Goal: Information Seeking & Learning: Check status

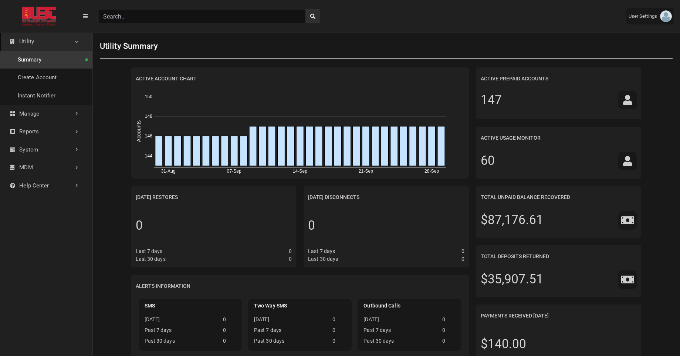
scroll to position [3, 0]
click at [135, 15] on input "Search" at bounding box center [202, 16] width 208 height 14
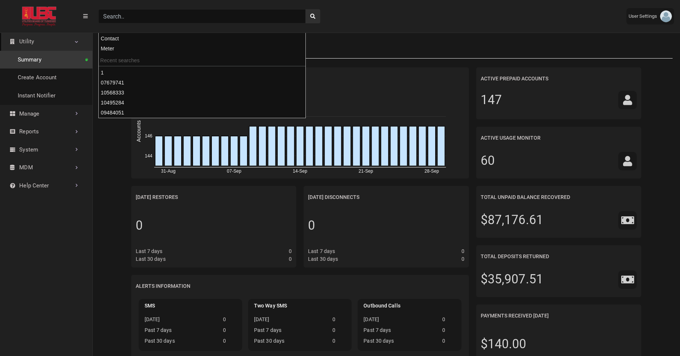
paste input "07679741"
type input "07679741"
click at [306, 9] on button "search" at bounding box center [313, 16] width 15 height 14
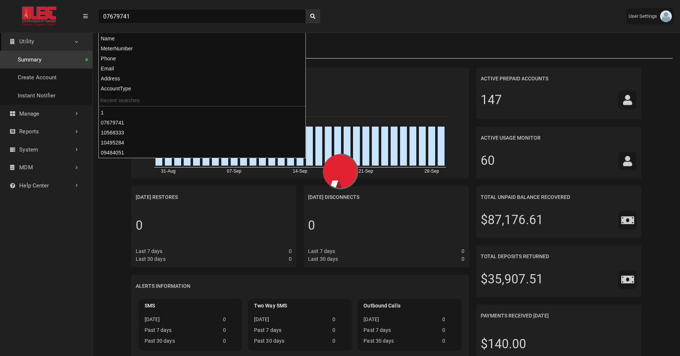
click at [368, 35] on div "Utility Summary" at bounding box center [386, 46] width 573 height 24
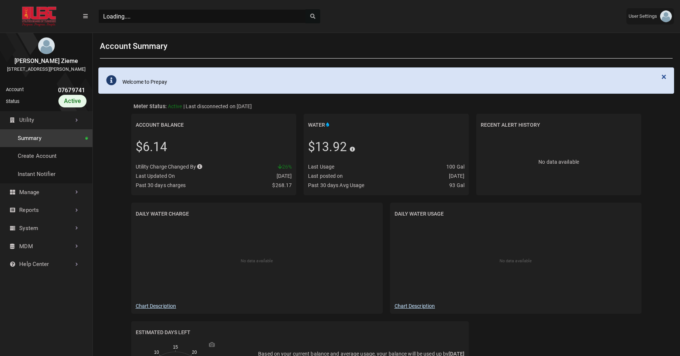
scroll to position [243, 92]
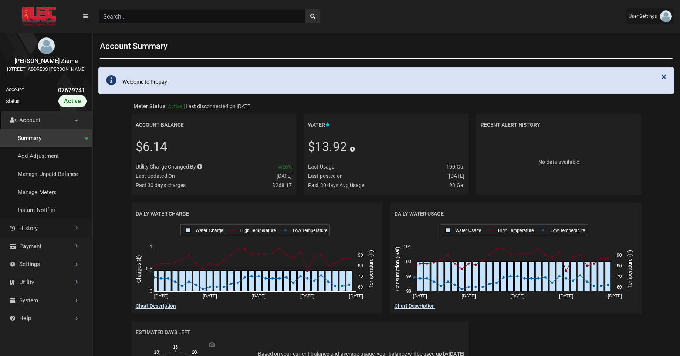
click at [49, 232] on link "History" at bounding box center [46, 228] width 92 height 18
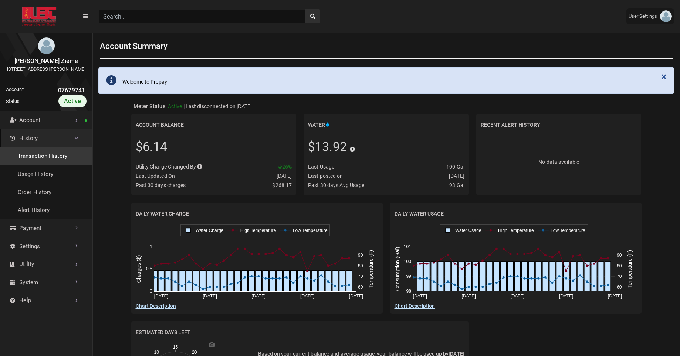
click at [58, 165] on link "Transaction History" at bounding box center [46, 156] width 92 height 18
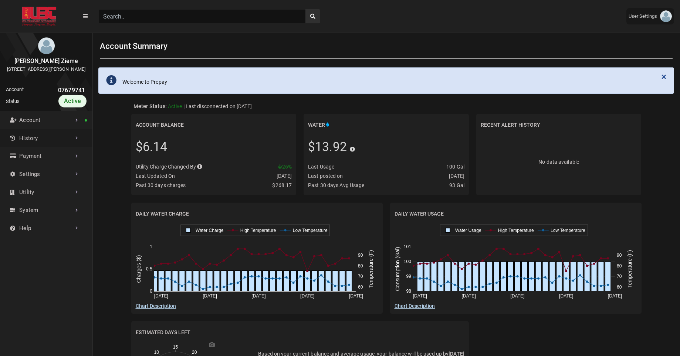
click at [63, 144] on link "History" at bounding box center [46, 138] width 92 height 18
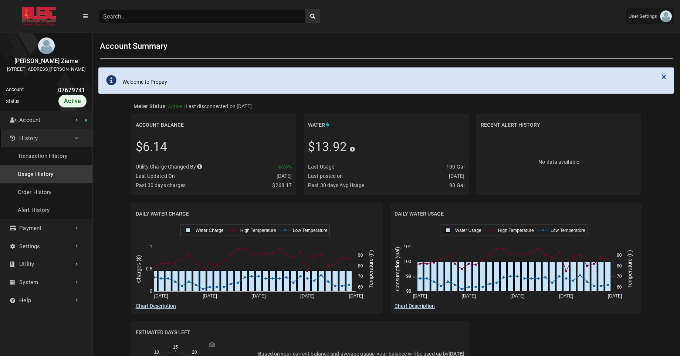
click at [45, 179] on link "Usage History" at bounding box center [46, 174] width 92 height 18
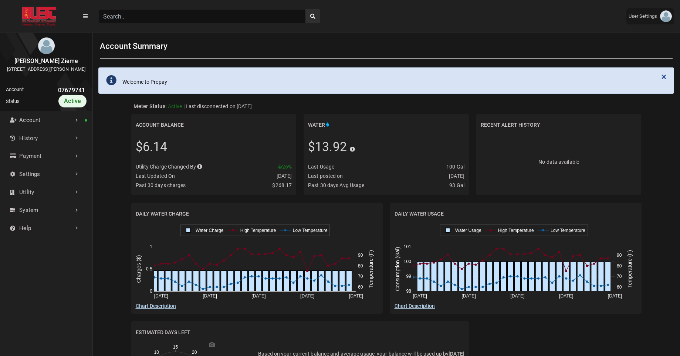
click at [130, 14] on input "Search" at bounding box center [202, 16] width 208 height 14
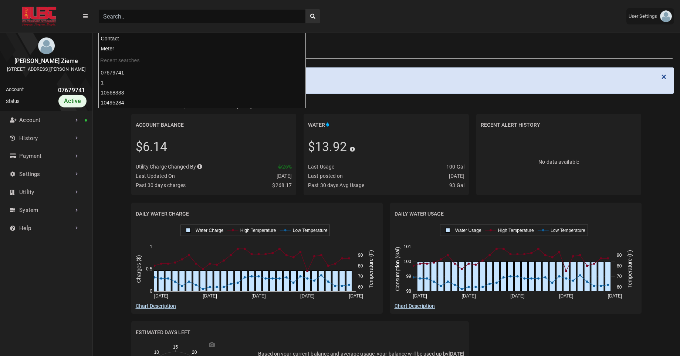
paste input "08295411"
type input "08295411"
click at [306, 9] on button "search" at bounding box center [313, 16] width 15 height 14
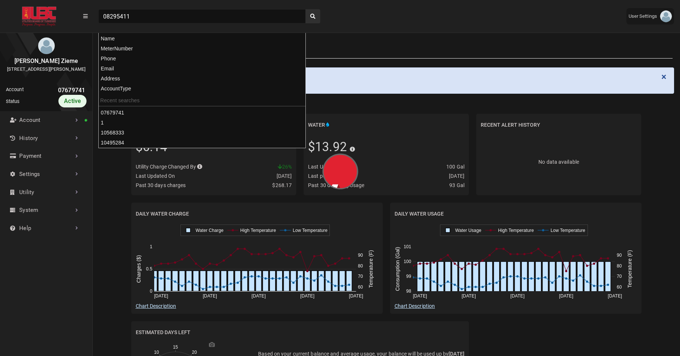
scroll to position [3, 0]
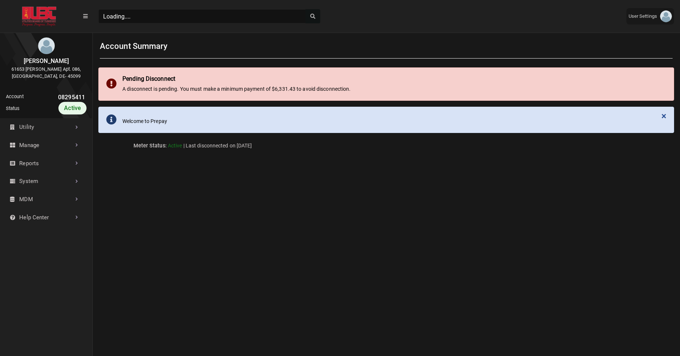
scroll to position [243, 92]
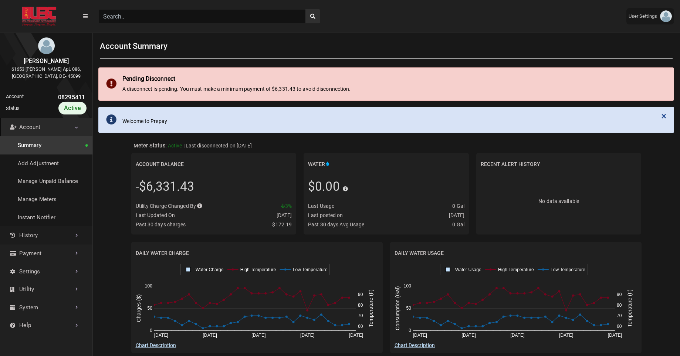
click at [43, 238] on link "History" at bounding box center [46, 235] width 92 height 18
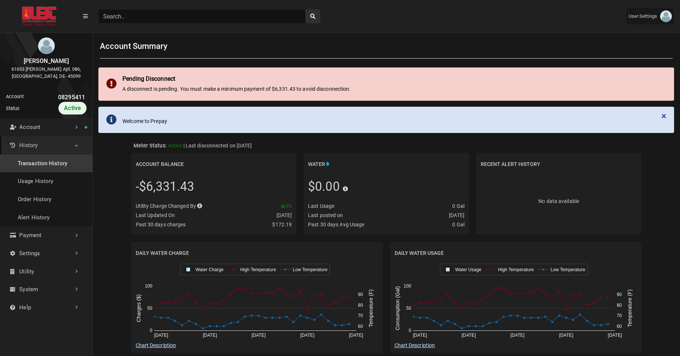
click at [52, 167] on link "Transaction History" at bounding box center [46, 163] width 92 height 18
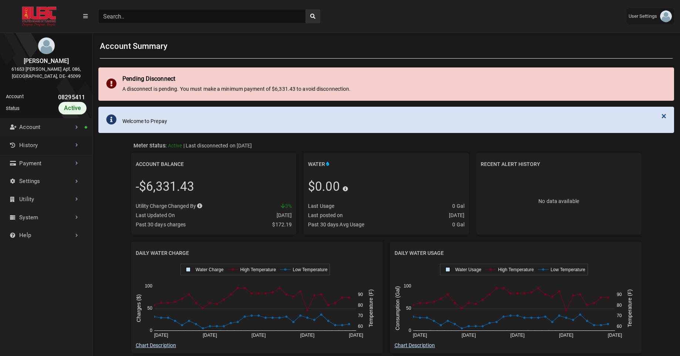
click at [58, 150] on link "History" at bounding box center [46, 145] width 92 height 18
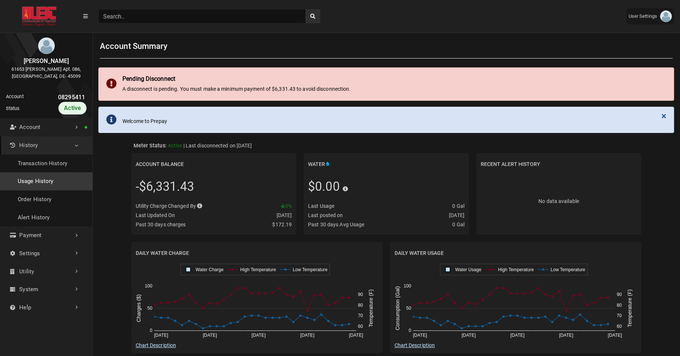
click at [37, 178] on link "Usage History" at bounding box center [46, 181] width 92 height 18
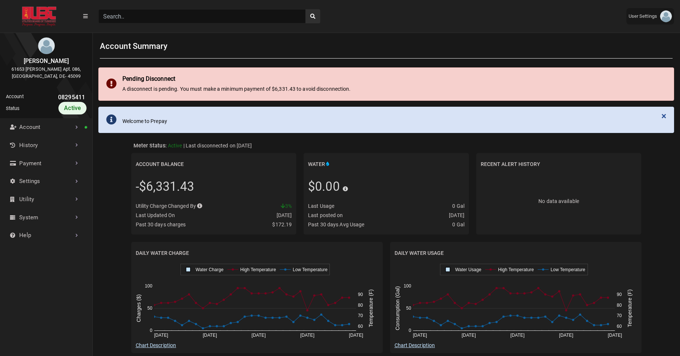
click at [158, 17] on input "Search" at bounding box center [202, 16] width 208 height 14
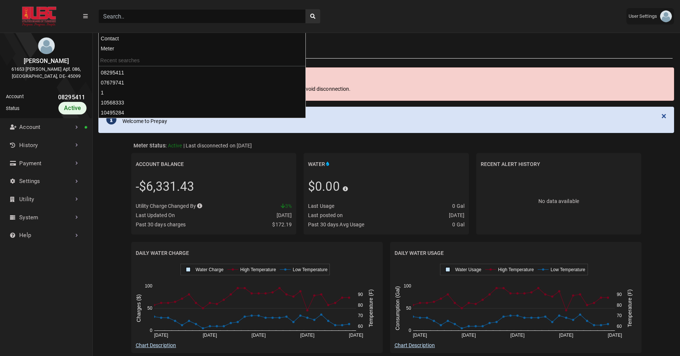
paste input "08547009"
type input "08547009"
click at [306, 9] on button "search" at bounding box center [313, 16] width 15 height 14
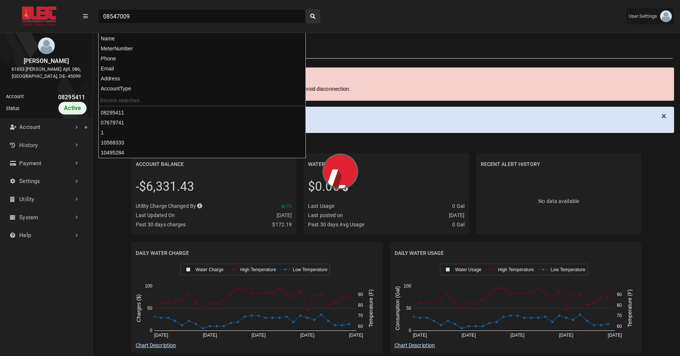
scroll to position [3, 0]
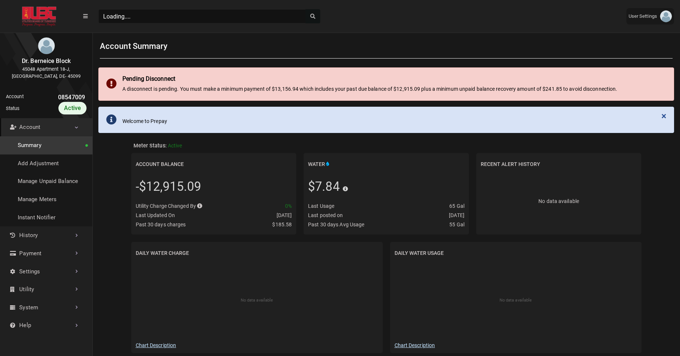
scroll to position [243, 92]
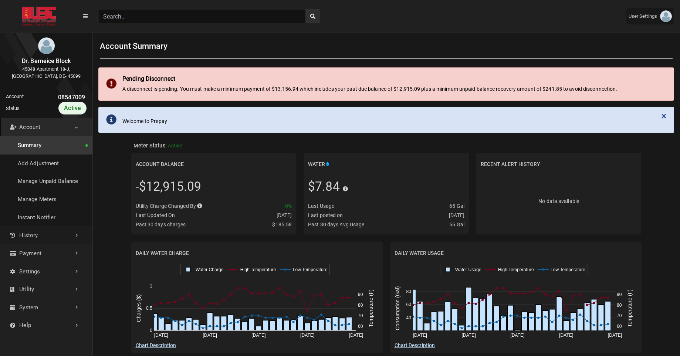
click at [54, 235] on link "History" at bounding box center [46, 235] width 92 height 18
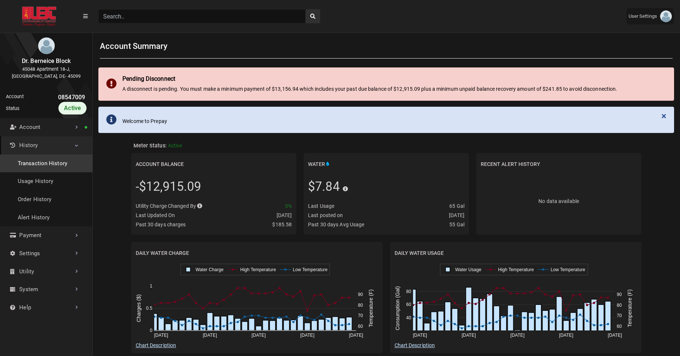
click at [51, 161] on link "Transaction History" at bounding box center [46, 163] width 92 height 18
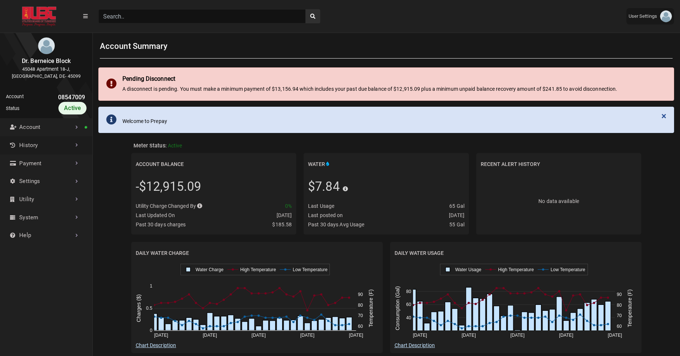
click at [61, 151] on link "History" at bounding box center [46, 145] width 92 height 18
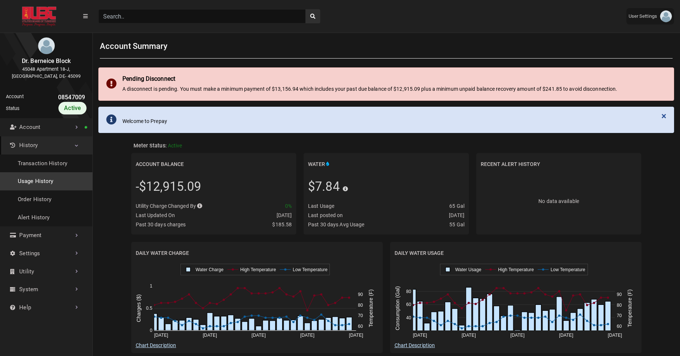
click at [54, 177] on link "Usage History" at bounding box center [46, 181] width 92 height 18
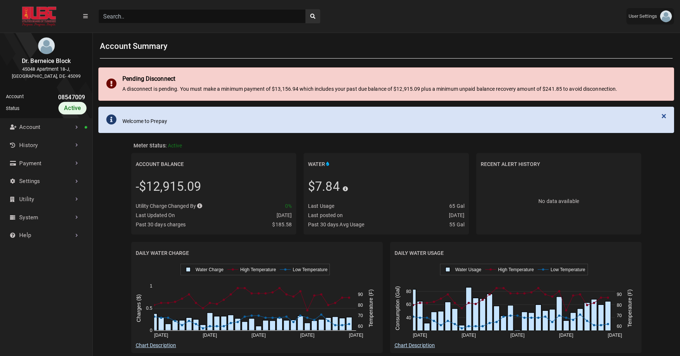
click at [132, 13] on input "Search" at bounding box center [202, 16] width 208 height 14
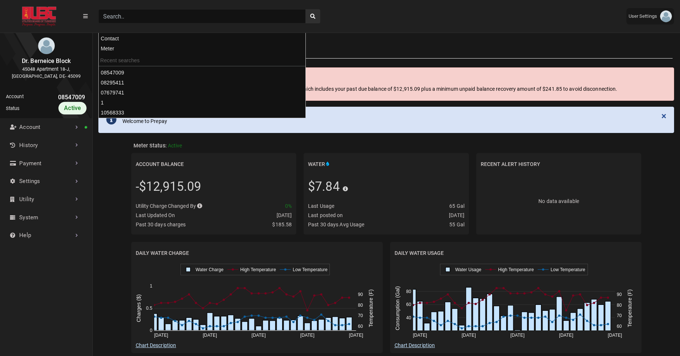
paste input "09484051"
type input "09484051"
click at [306, 9] on button "search" at bounding box center [313, 16] width 15 height 14
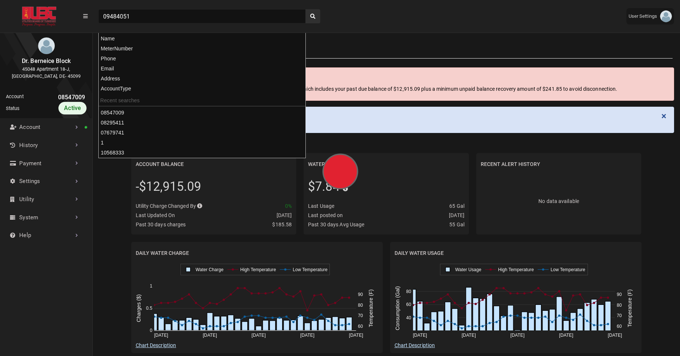
scroll to position [3, 0]
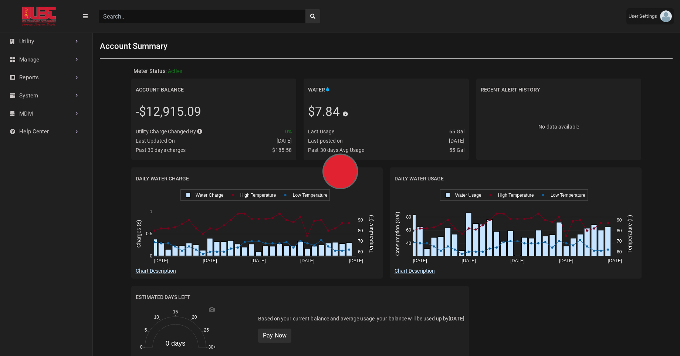
scroll to position [243, 92]
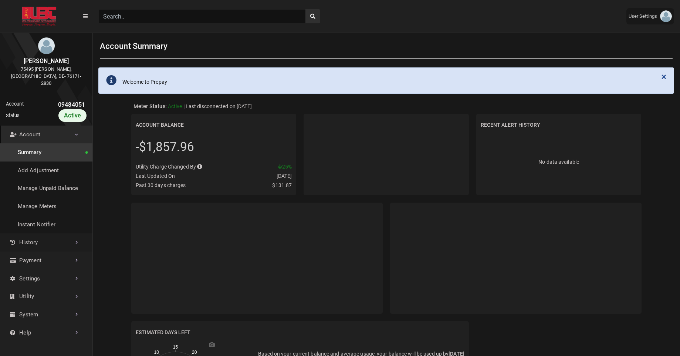
click at [60, 243] on link "History" at bounding box center [46, 242] width 92 height 18
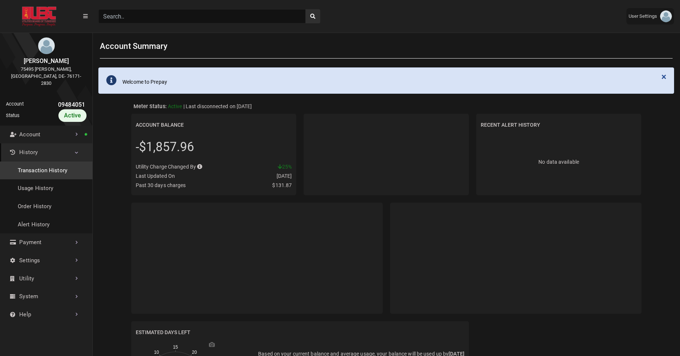
click at [65, 168] on link "Transaction History" at bounding box center [46, 170] width 92 height 18
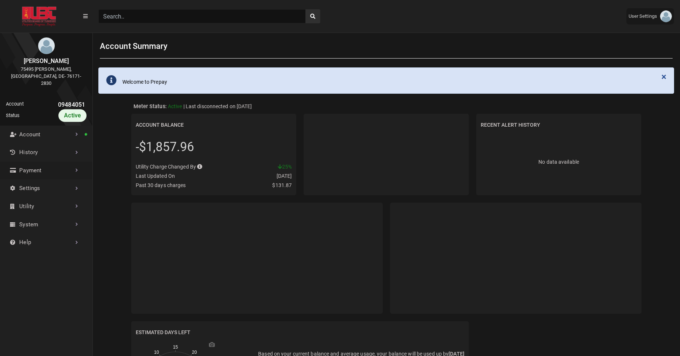
click at [68, 161] on link "Payment" at bounding box center [46, 170] width 92 height 18
click at [70, 148] on link "History" at bounding box center [46, 152] width 92 height 18
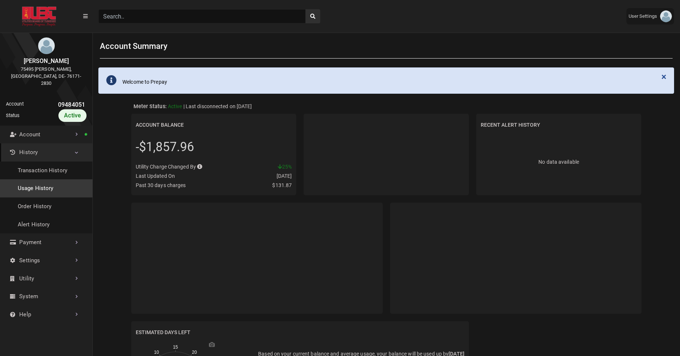
click at [48, 179] on link "Usage History" at bounding box center [46, 188] width 92 height 18
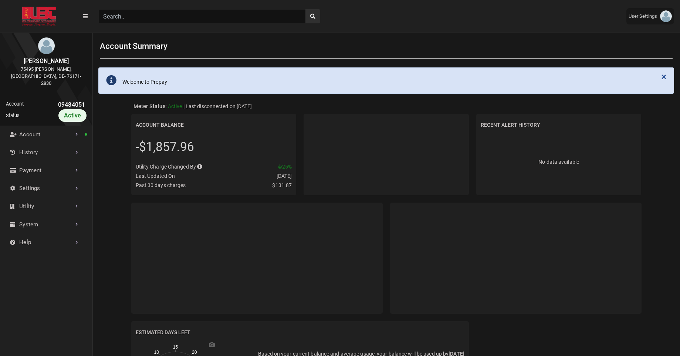
click at [160, 16] on input "Search" at bounding box center [202, 16] width 208 height 14
paste input "10495284"
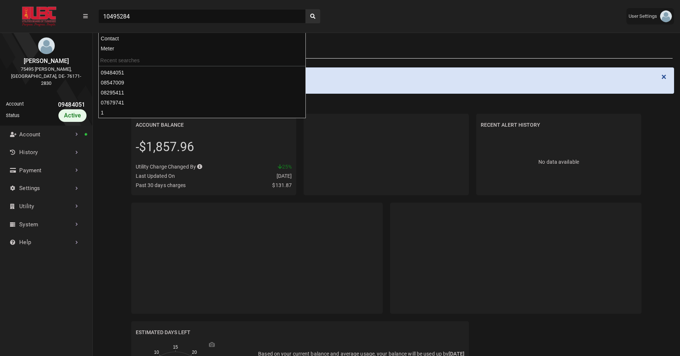
type input "10495284"
click at [306, 9] on button "search" at bounding box center [313, 16] width 15 height 14
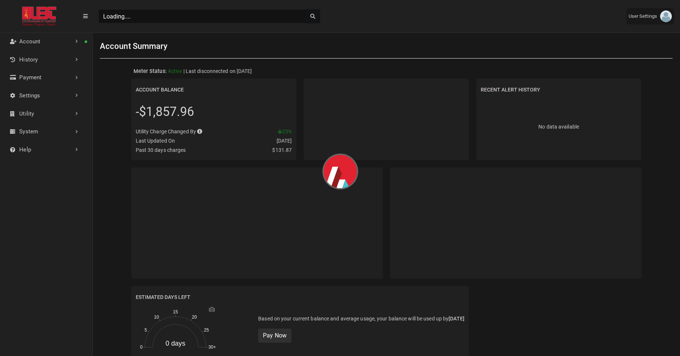
scroll to position [3, 0]
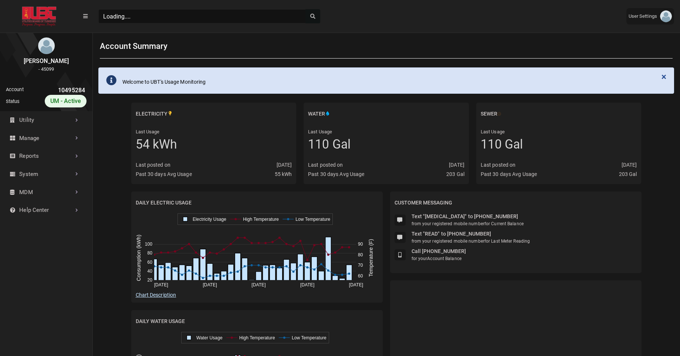
scroll to position [250, 92]
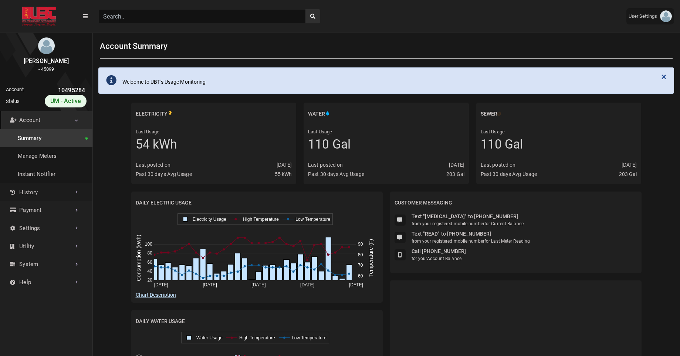
click at [53, 192] on link "History" at bounding box center [46, 192] width 92 height 18
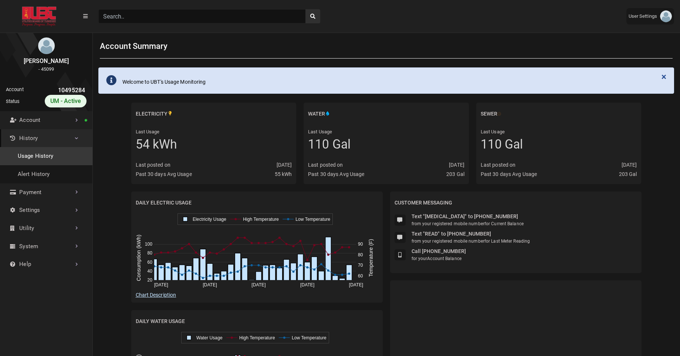
click at [57, 162] on link "Usage History" at bounding box center [46, 156] width 92 height 18
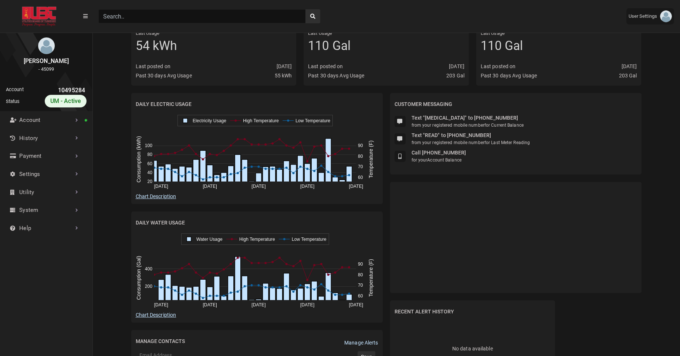
scroll to position [110, 0]
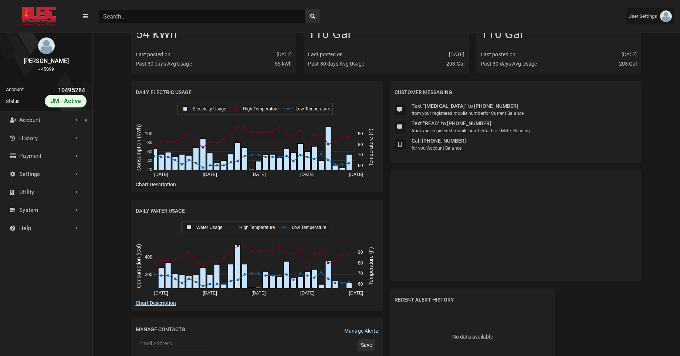
click at [149, 14] on input "Search" at bounding box center [202, 16] width 208 height 14
paste input "10568333"
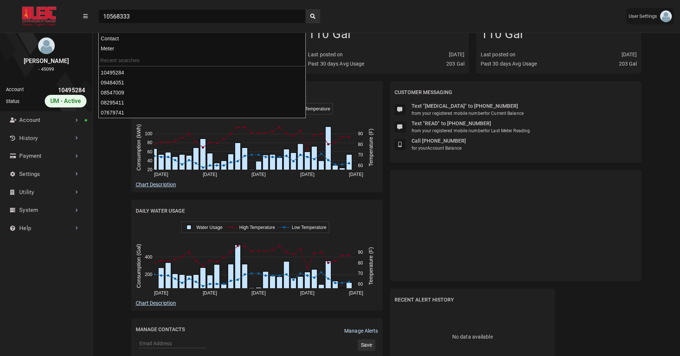
type input "10568333"
click at [306, 9] on button "search" at bounding box center [313, 16] width 15 height 14
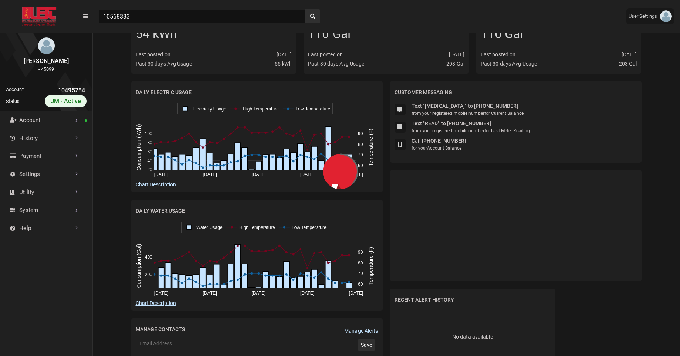
click at [102, 188] on div "Electricity Last Usage 54 kWh Last posted on 09/28/2025 Past 30 days Avg Usage …" at bounding box center [386, 225] width 588 height 469
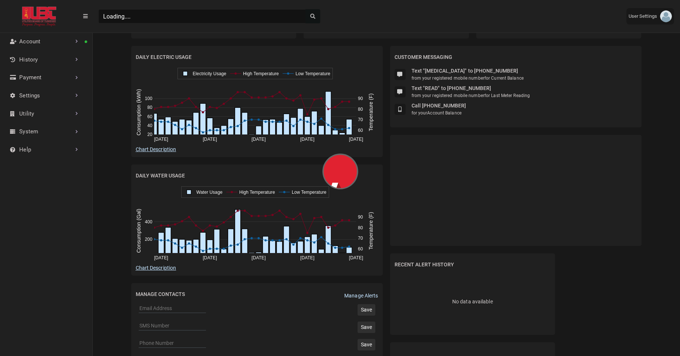
scroll to position [3, 0]
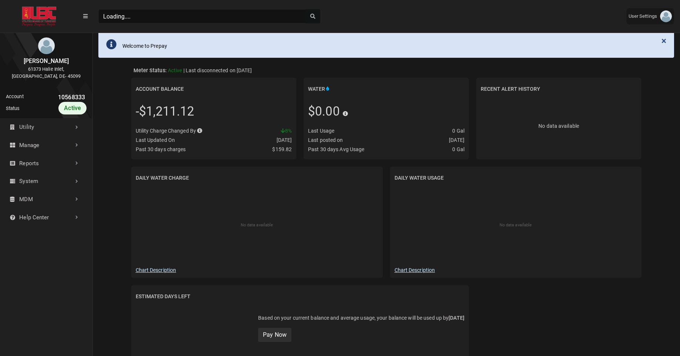
scroll to position [243, 92]
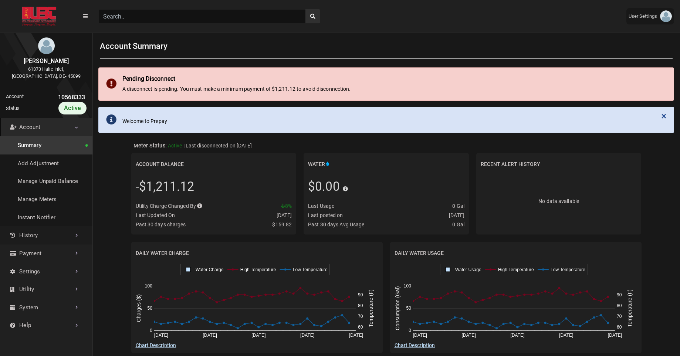
click at [49, 239] on link "History" at bounding box center [46, 235] width 92 height 18
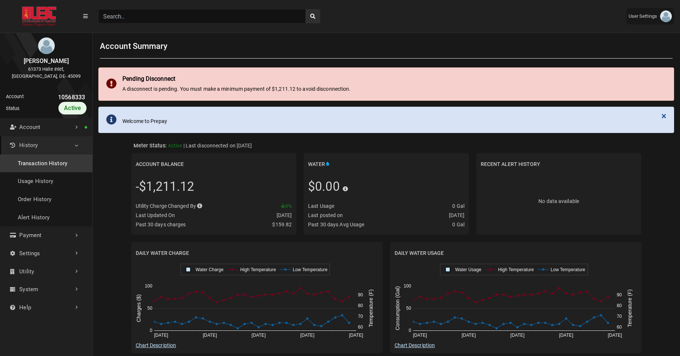
click at [60, 167] on link "Transaction History" at bounding box center [46, 163] width 92 height 18
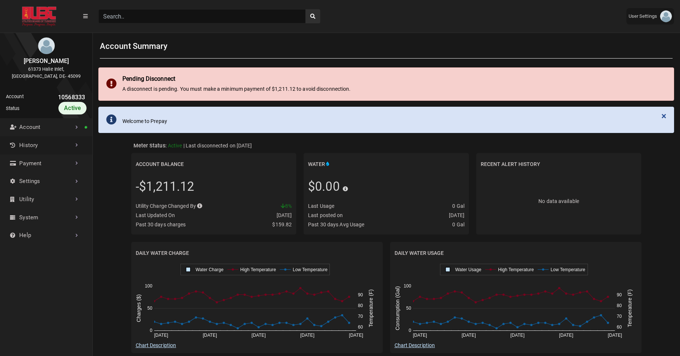
click at [65, 152] on link "History" at bounding box center [46, 145] width 92 height 18
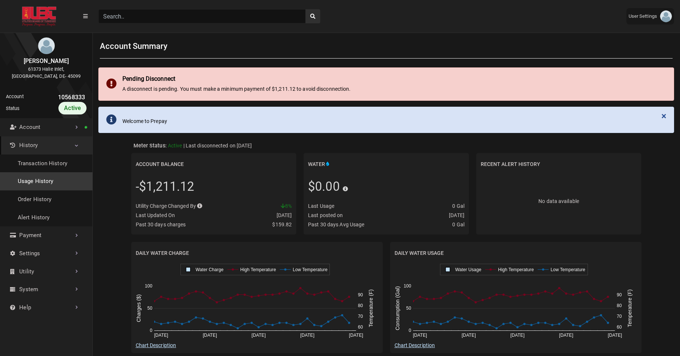
click at [50, 178] on link "Usage History" at bounding box center [46, 181] width 92 height 18
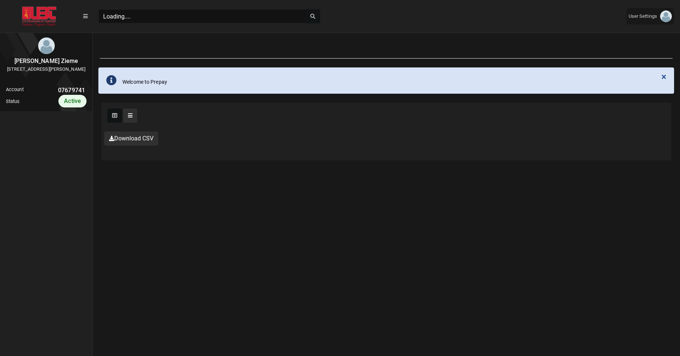
scroll to position [2, 0]
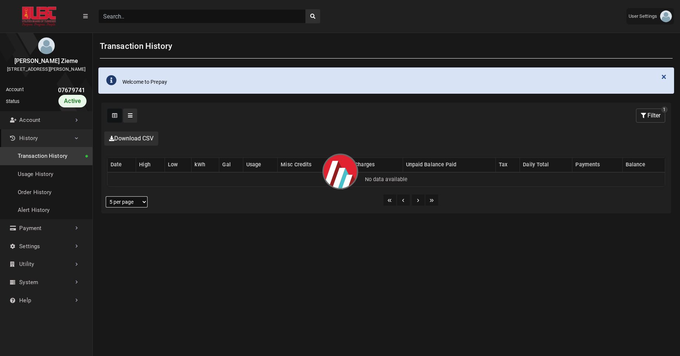
select select "25 per page"
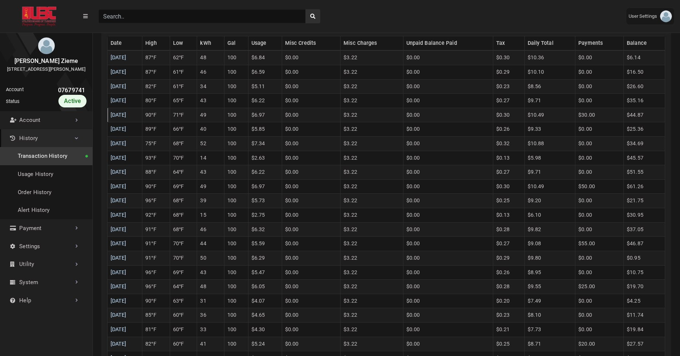
scroll to position [223, 0]
click at [248, 264] on td "100" at bounding box center [236, 262] width 24 height 14
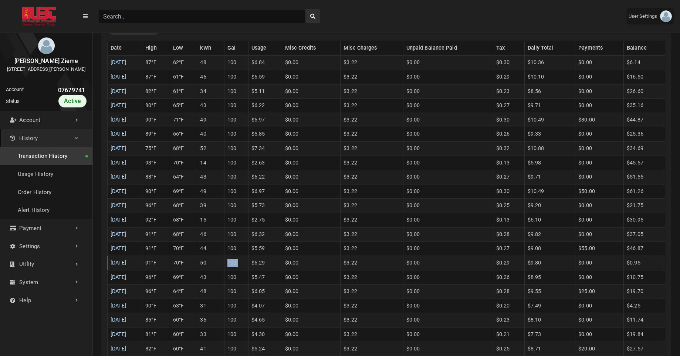
click at [248, 264] on td "100" at bounding box center [236, 262] width 24 height 14
click at [248, 250] on td "100" at bounding box center [236, 248] width 24 height 14
click at [223, 246] on td "44" at bounding box center [210, 248] width 27 height 14
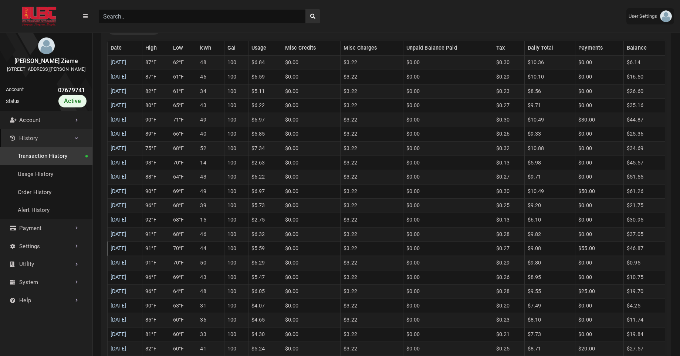
click at [223, 246] on td "44" at bounding box center [210, 248] width 27 height 14
click at [127, 249] on link "09/15/2025" at bounding box center [119, 248] width 16 height 6
click at [127, 232] on link "09/16/2025" at bounding box center [119, 234] width 16 height 6
click at [127, 220] on link "09/17/2025" at bounding box center [119, 219] width 16 height 6
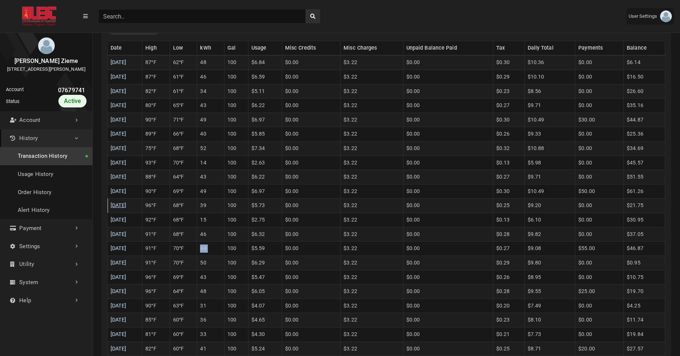
click at [121, 203] on link "09/18/2025" at bounding box center [119, 205] width 16 height 6
click at [122, 192] on link "09/19/2025" at bounding box center [119, 191] width 16 height 6
click at [123, 180] on link "09/20/2025" at bounding box center [119, 177] width 16 height 6
click at [123, 165] on link "09/21/2025" at bounding box center [119, 162] width 16 height 6
click at [125, 151] on link "09/22/2025" at bounding box center [119, 148] width 16 height 6
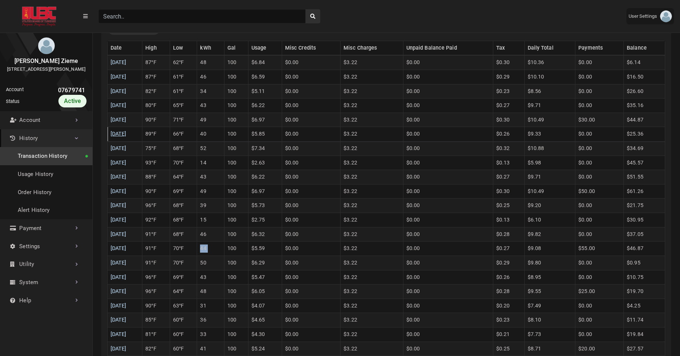
click at [122, 132] on link "09/23/2025" at bounding box center [119, 134] width 16 height 6
click at [122, 122] on link "09/24/2025" at bounding box center [119, 120] width 16 height 6
click at [122, 106] on link "09/25/2025" at bounding box center [119, 105] width 16 height 6
click at [122, 94] on link "09/26/2025" at bounding box center [119, 91] width 16 height 6
click at [122, 79] on link "09/27/2025" at bounding box center [119, 77] width 16 height 6
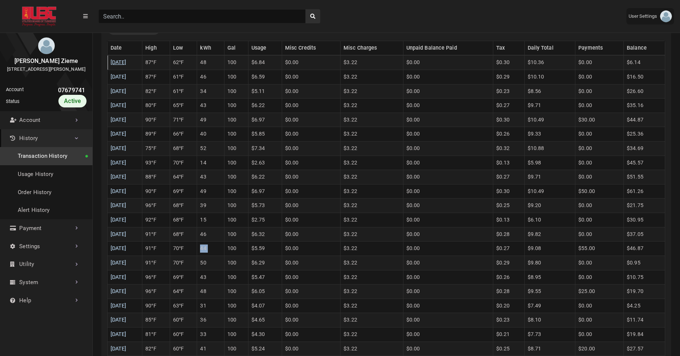
click at [122, 64] on link "09/28/2025" at bounding box center [119, 62] width 16 height 6
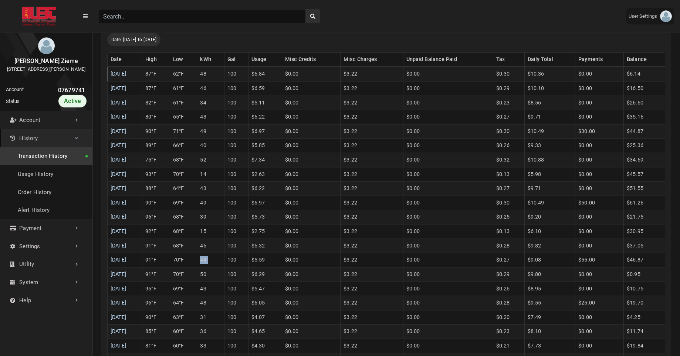
scroll to position [212, 0]
click at [224, 247] on td "46" at bounding box center [210, 245] width 27 height 14
click at [222, 199] on td "49" at bounding box center [210, 202] width 27 height 14
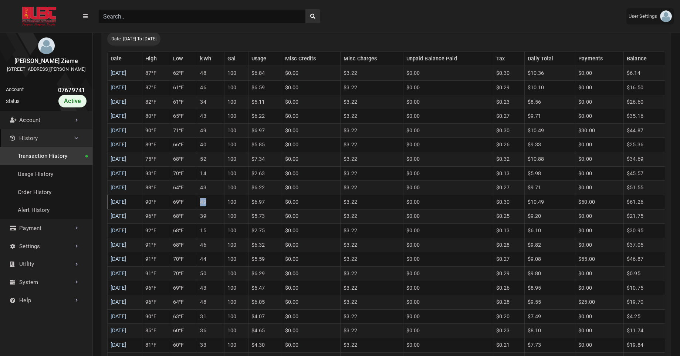
click at [222, 199] on td "49" at bounding box center [210, 202] width 27 height 14
click at [221, 175] on td "14" at bounding box center [210, 173] width 27 height 14
click at [221, 145] on td "40" at bounding box center [210, 145] width 27 height 14
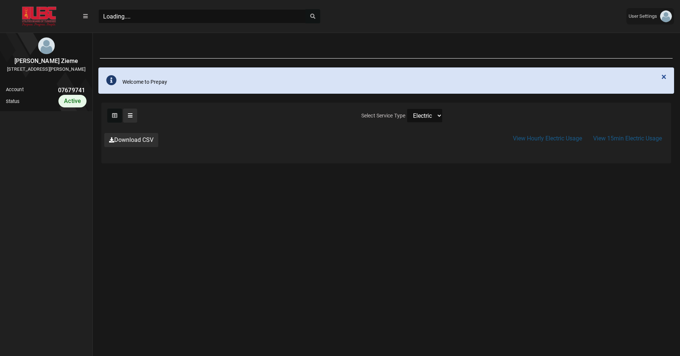
scroll to position [2, 0]
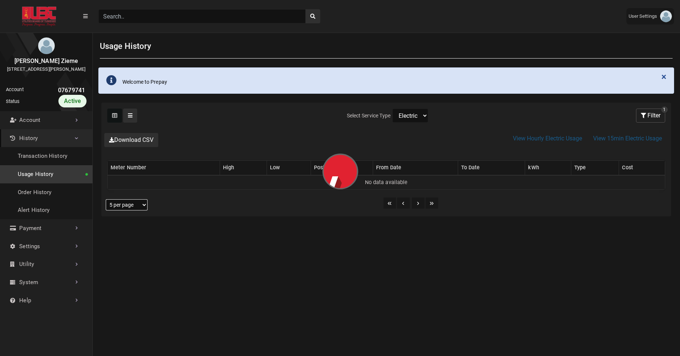
select select "25 per page"
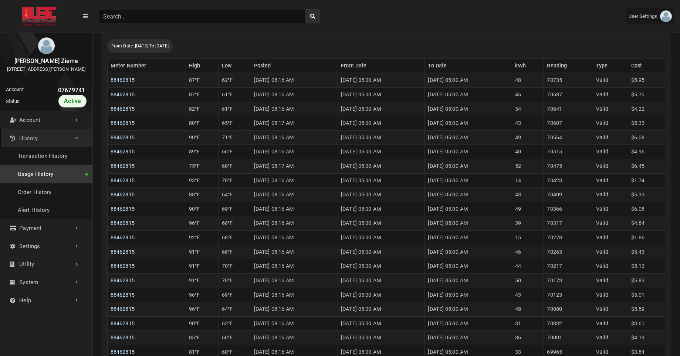
scroll to position [186, 0]
click at [449, 264] on td "09/15/2025 05:00 AM" at bounding box center [468, 265] width 87 height 14
click at [455, 248] on td "09/16/2025 05:00 AM" at bounding box center [468, 250] width 87 height 14
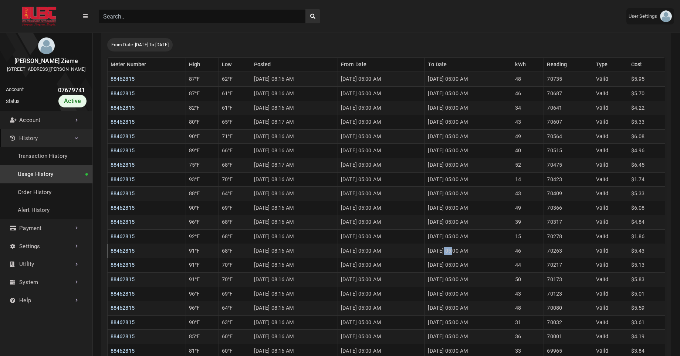
click at [455, 248] on td "09/16/2025 05:00 AM" at bounding box center [468, 250] width 87 height 14
click at [458, 235] on td "09/17/2025 05:00 AM" at bounding box center [468, 236] width 87 height 14
click at [35, 180] on link "Usage History" at bounding box center [46, 174] width 92 height 18
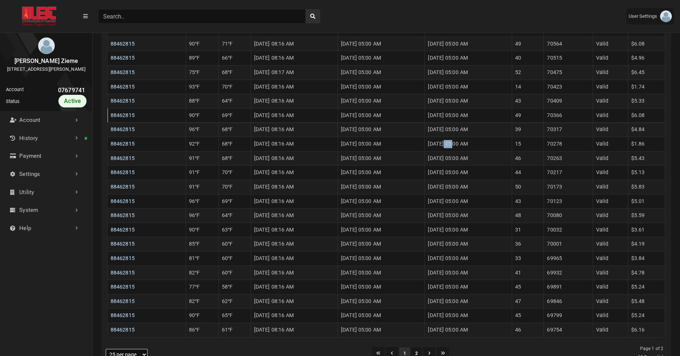
scroll to position [280, 0]
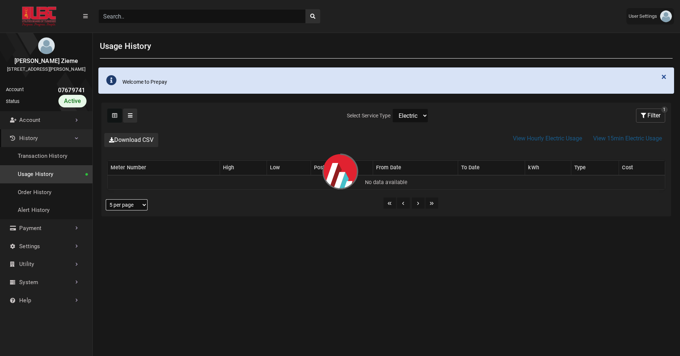
select select "25 per page"
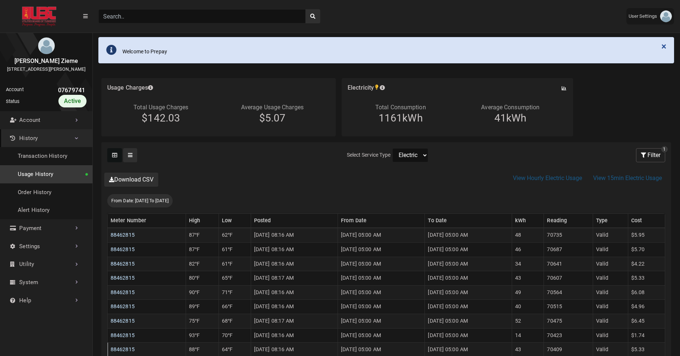
scroll to position [29, 0]
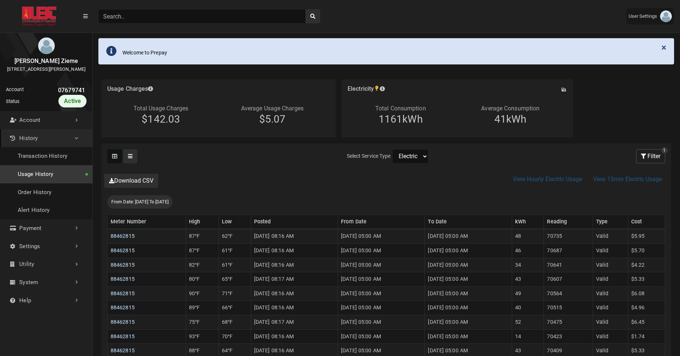
select select "Water"
click at [393, 149] on select "Electric Sewer Water" at bounding box center [411, 156] width 36 height 14
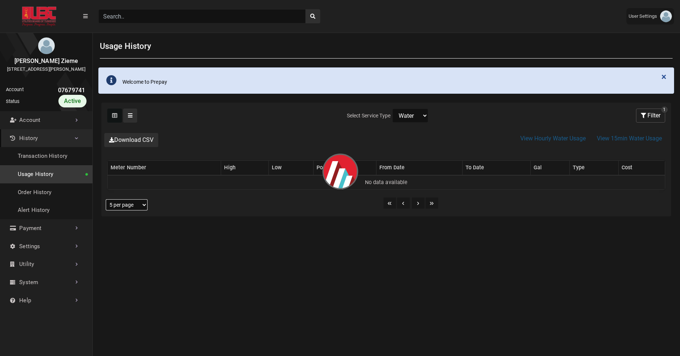
select select "25 per page"
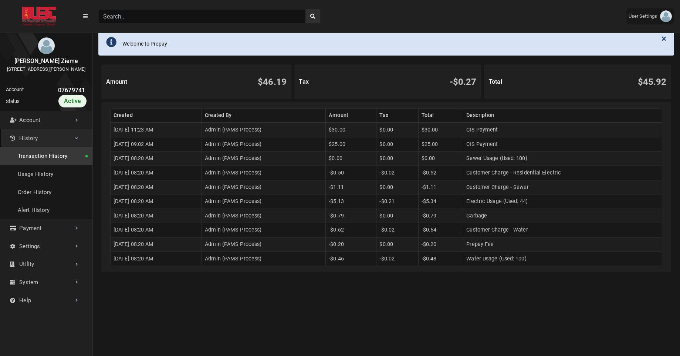
scroll to position [40, 0]
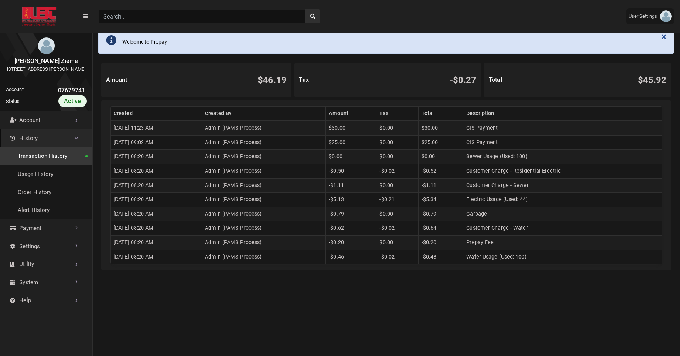
click at [356, 199] on td "-$5.13" at bounding box center [351, 199] width 51 height 14
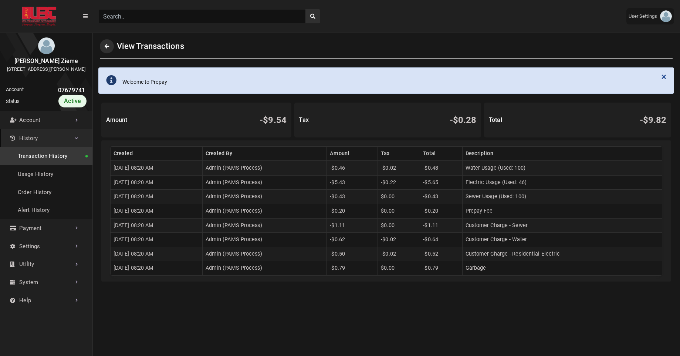
scroll to position [2, 0]
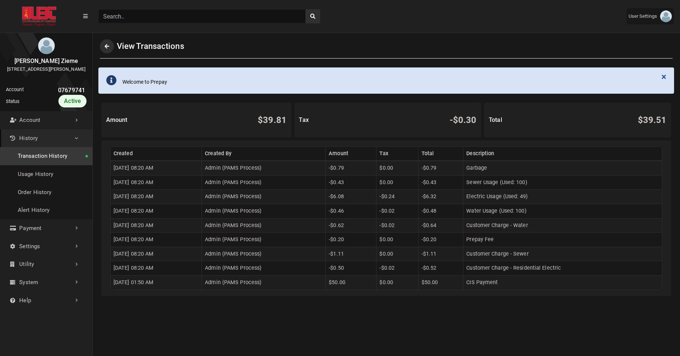
scroll to position [2, 0]
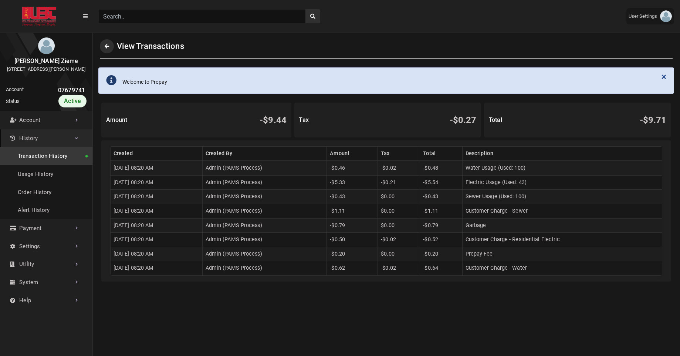
scroll to position [2, 0]
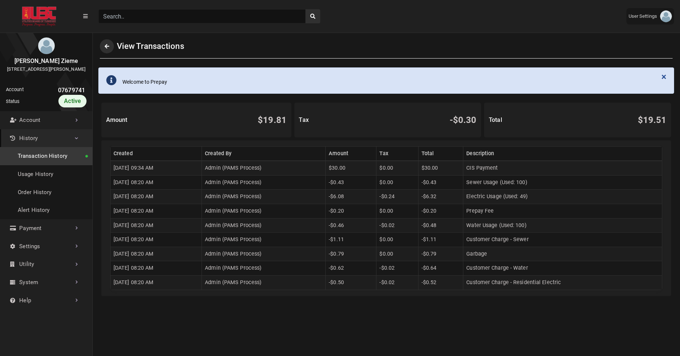
scroll to position [2, 0]
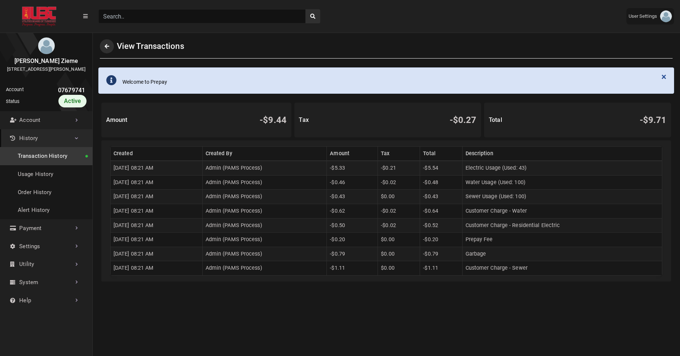
scroll to position [2, 0]
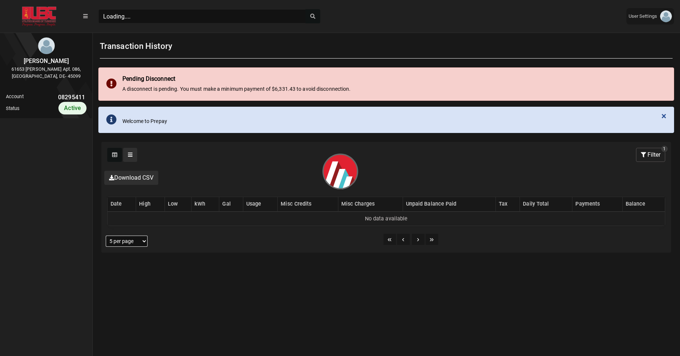
scroll to position [3, 0]
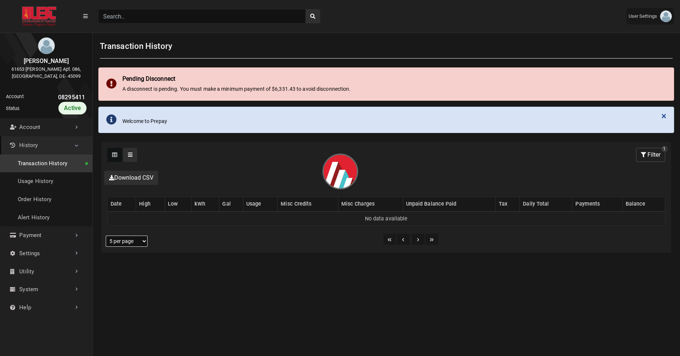
select select "25 per page"
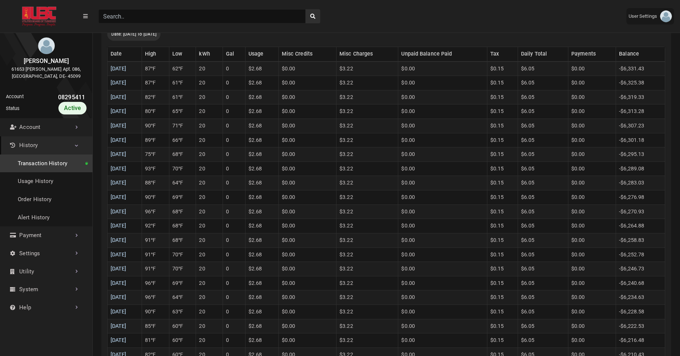
scroll to position [258, 0]
click at [127, 250] on link "09/15/2025" at bounding box center [119, 252] width 16 height 6
click at [127, 239] on link "09/16/2025" at bounding box center [119, 238] width 16 height 6
click at [127, 225] on link "09/17/2025" at bounding box center [119, 224] width 16 height 6
click at [127, 208] on link "09/18/2025" at bounding box center [119, 209] width 16 height 6
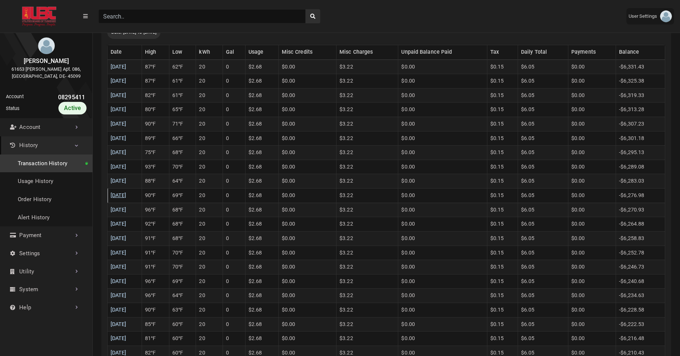
click at [127, 196] on link "[DATE]" at bounding box center [119, 195] width 16 height 6
click at [127, 180] on link "09/20/2025" at bounding box center [119, 181] width 16 height 6
click at [127, 166] on link "09/21/2025" at bounding box center [119, 167] width 16 height 6
click at [127, 153] on link "09/22/2025" at bounding box center [119, 152] width 16 height 6
click at [127, 136] on link "09/23/2025" at bounding box center [119, 138] width 16 height 6
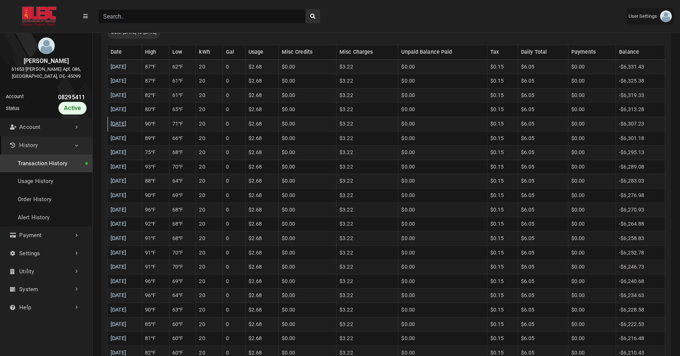
click at [127, 123] on link "09/24/2025" at bounding box center [119, 124] width 16 height 6
click at [127, 110] on link "09/25/2025" at bounding box center [119, 109] width 16 height 6
click at [127, 96] on link "09/26/2025" at bounding box center [119, 95] width 16 height 6
click at [127, 80] on link "09/27/2025" at bounding box center [119, 81] width 16 height 6
click at [127, 65] on link "09/28/2025" at bounding box center [119, 67] width 16 height 6
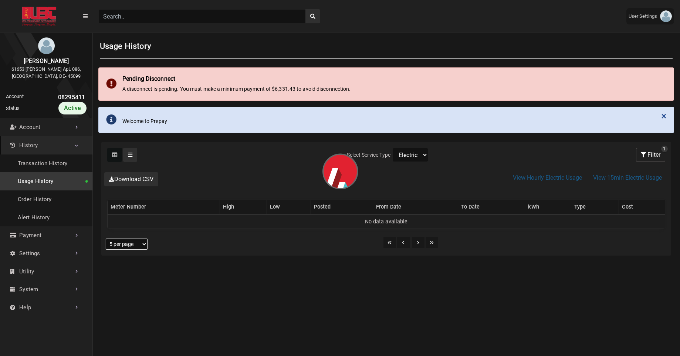
select select "25 per page"
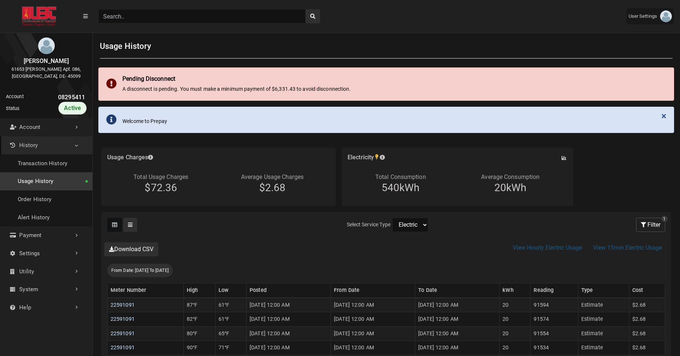
scroll to position [2, 0]
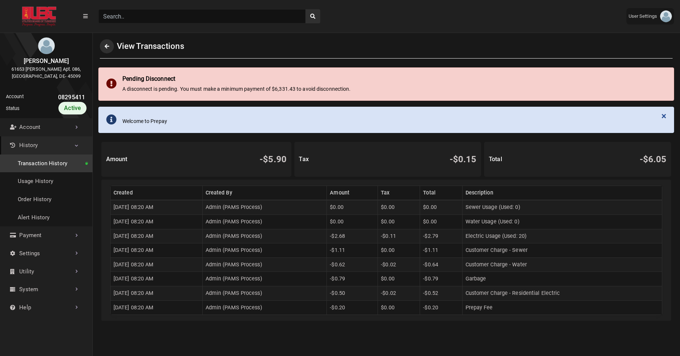
scroll to position [2, 0]
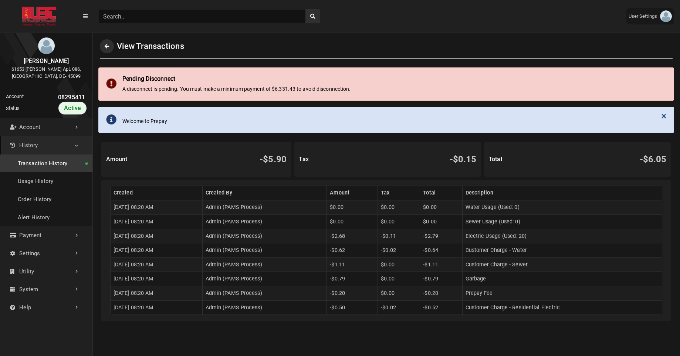
scroll to position [2, 0]
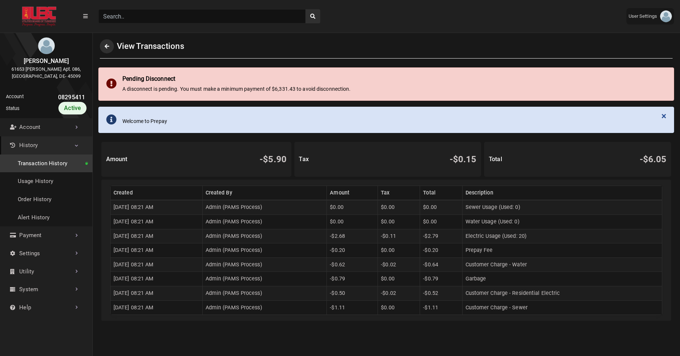
scroll to position [2, 0]
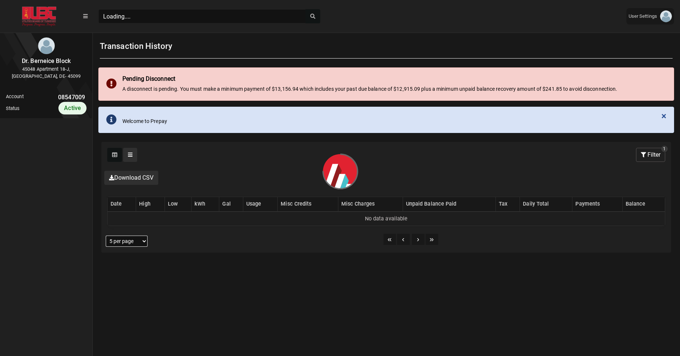
scroll to position [3, 0]
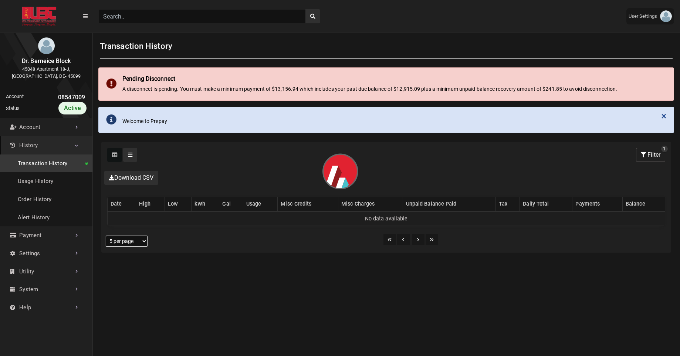
select select "25 per page"
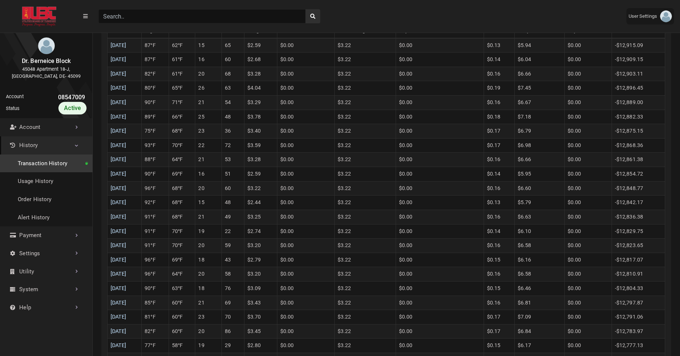
scroll to position [285, 0]
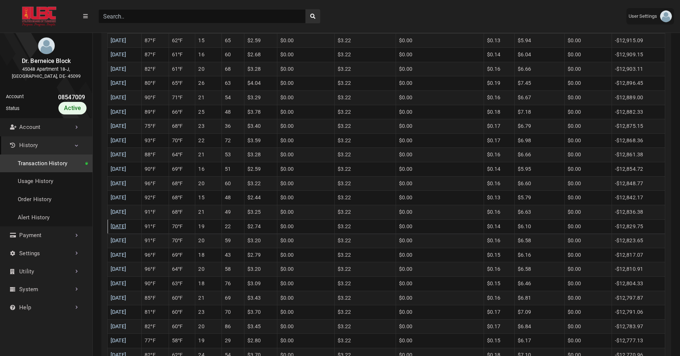
click at [127, 226] on link "09/15/2025" at bounding box center [119, 226] width 16 height 6
click at [127, 213] on link "09/16/2025" at bounding box center [119, 212] width 16 height 6
click at [127, 196] on link "09/17/2025" at bounding box center [119, 197] width 16 height 6
click at [127, 184] on link "09/18/2025" at bounding box center [119, 183] width 16 height 6
click at [127, 171] on link "09/19/2025" at bounding box center [119, 169] width 16 height 6
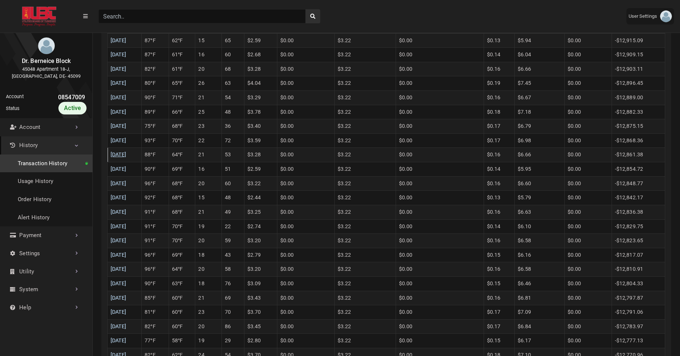
click at [127, 155] on link "09/20/2025" at bounding box center [119, 154] width 16 height 6
click at [127, 142] on link "09/21/2025" at bounding box center [119, 140] width 16 height 6
click at [127, 127] on link "09/22/2025" at bounding box center [119, 126] width 16 height 6
click at [127, 113] on link "09/23/2025" at bounding box center [119, 112] width 16 height 6
click at [127, 98] on link "09/24/2025" at bounding box center [119, 97] width 16 height 6
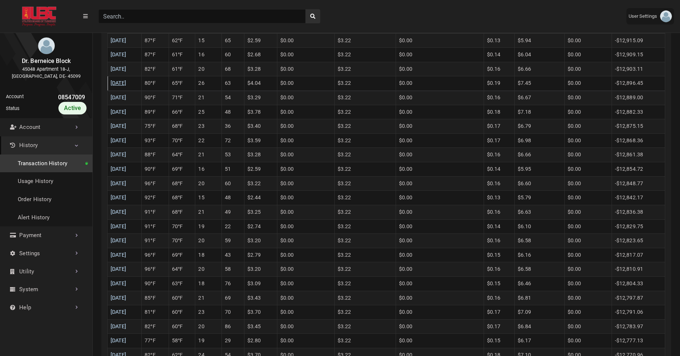
click at [127, 83] on link "09/25/2025" at bounding box center [119, 83] width 16 height 6
click at [127, 71] on link "09/26/2025" at bounding box center [119, 69] width 16 height 6
click at [127, 56] on link "09/27/2025" at bounding box center [119, 54] width 16 height 6
click at [127, 41] on link "09/28/2025" at bounding box center [119, 40] width 16 height 6
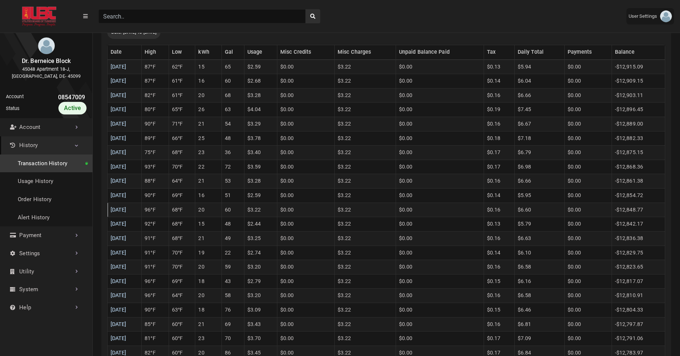
click at [217, 209] on td "20" at bounding box center [208, 209] width 27 height 14
drag, startPoint x: 217, startPoint y: 209, endPoint x: 244, endPoint y: 213, distance: 27.7
click at [244, 213] on tr "09/18/2025 96°F 68°F 20 60 $3.22 $0.00 $3.22 $0.00 $0.16 $6.60 $0.00 -$12,848.77" at bounding box center [387, 209] width 558 height 14
click at [222, 216] on td "20" at bounding box center [208, 209] width 27 height 14
drag, startPoint x: 217, startPoint y: 164, endPoint x: 251, endPoint y: 167, distance: 34.5
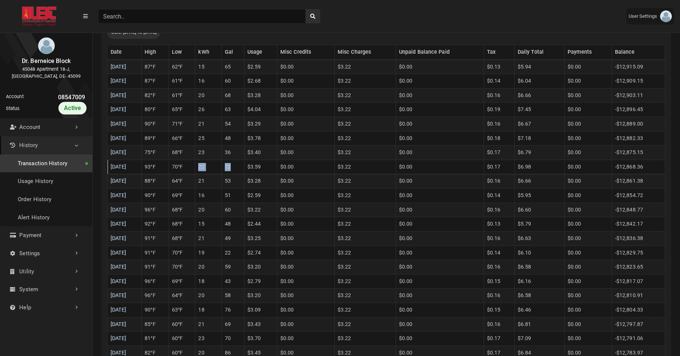
click at [251, 167] on tr "09/21/2025 93°F 70°F 22 72 $3.59 $0.00 $3.22 $0.00 $0.17 $6.98 $0.00 -$12,868.36" at bounding box center [387, 166] width 558 height 14
drag, startPoint x: 214, startPoint y: 138, endPoint x: 245, endPoint y: 138, distance: 30.7
click at [245, 138] on tr "09/23/2025 89°F 66°F 25 48 $3.78 $0.00 $3.22 $0.00 $0.18 $7.18 $0.00 -$12,882.33" at bounding box center [387, 138] width 558 height 14
drag, startPoint x: 213, startPoint y: 110, endPoint x: 243, endPoint y: 110, distance: 30.3
click at [243, 110] on tr "09/25/2025 80°F 65°F 26 63 $4.04 $0.00 $3.22 $0.00 $0.19 $7.45 $0.00 -$12,896.45" at bounding box center [387, 109] width 558 height 14
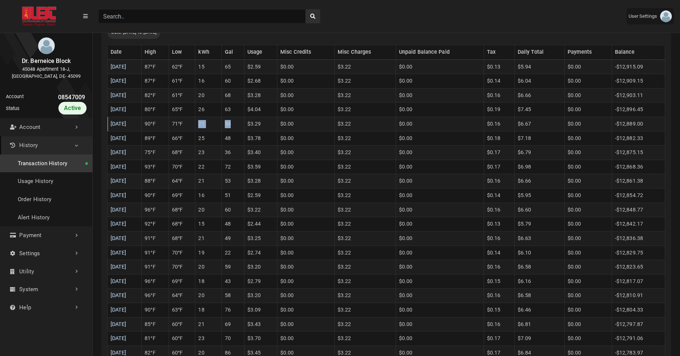
drag, startPoint x: 216, startPoint y: 124, endPoint x: 250, endPoint y: 124, distance: 34.0
click at [250, 124] on tr "09/24/2025 90°F 71°F 21 54 $3.29 $0.00 $3.22 $0.00 $0.16 $6.67 $0.00 -$12,889.00" at bounding box center [387, 124] width 558 height 14
drag, startPoint x: 215, startPoint y: 111, endPoint x: 248, endPoint y: 110, distance: 32.2
click at [248, 110] on tr "09/25/2025 80°F 65°F 26 63 $4.04 $0.00 $3.22 $0.00 $0.19 $7.45 $0.00 -$12,896.45" at bounding box center [387, 109] width 558 height 14
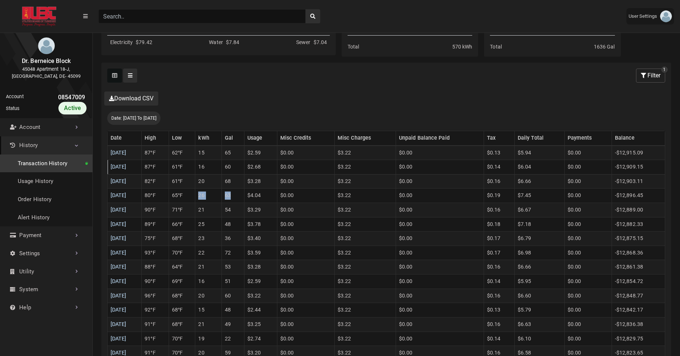
scroll to position [159, 0]
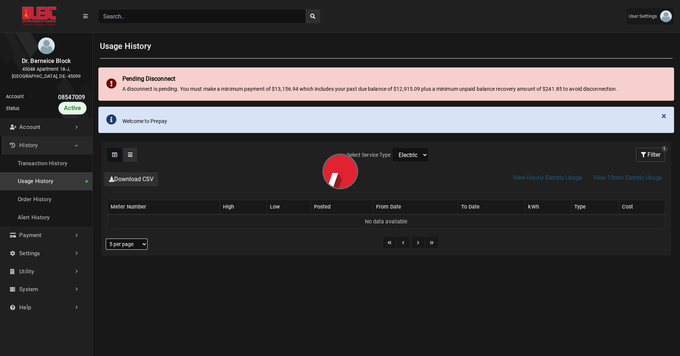
select select "25 per page"
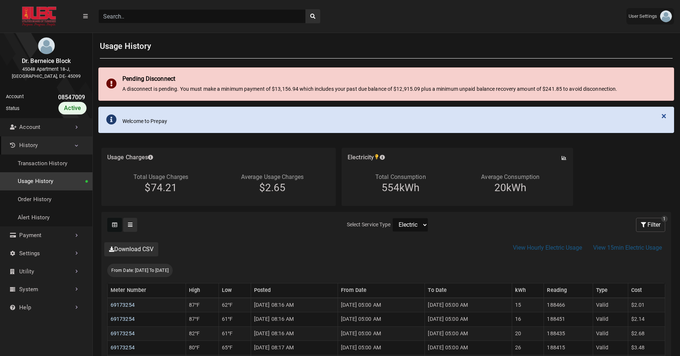
scroll to position [2, 0]
click at [44, 186] on link "Usage History" at bounding box center [46, 181] width 92 height 18
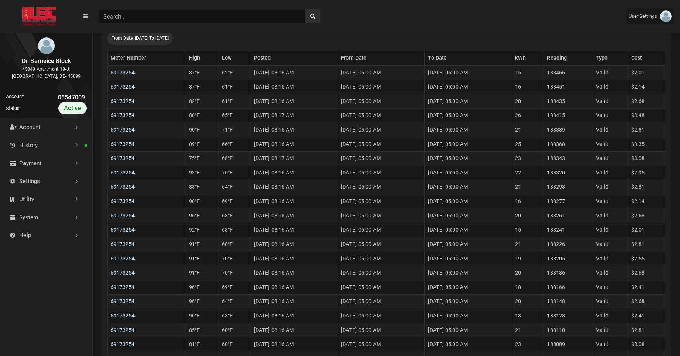
scroll to position [0, 0]
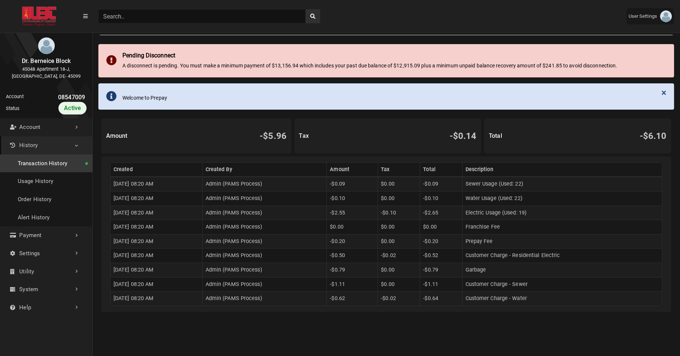
scroll to position [24, 0]
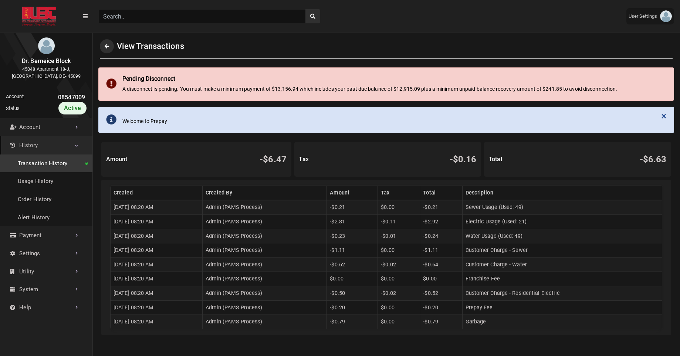
scroll to position [2, 0]
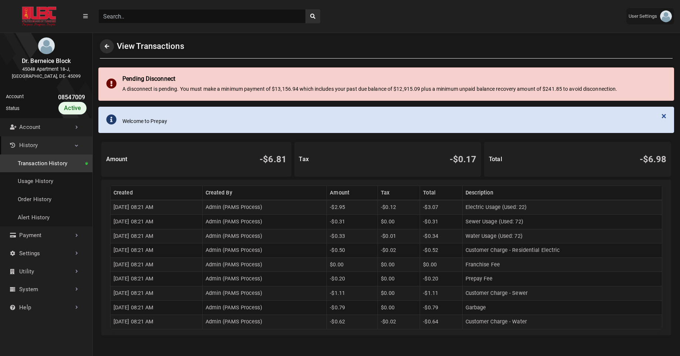
scroll to position [2, 0]
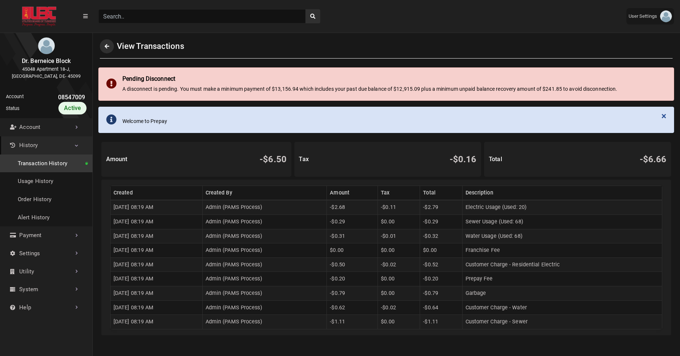
scroll to position [2, 0]
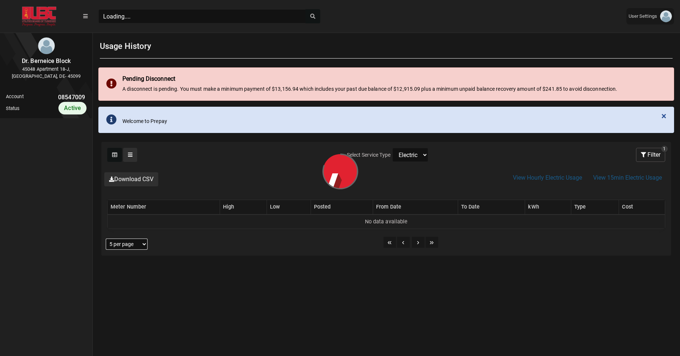
scroll to position [3, 0]
select select "25 per page"
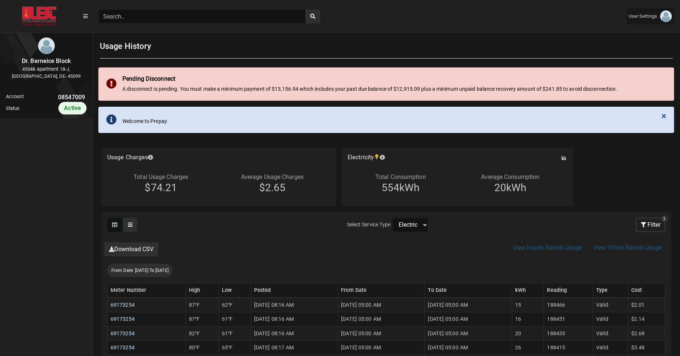
select select "Water"
click at [393, 218] on select "Electric Sewer Water" at bounding box center [411, 225] width 36 height 14
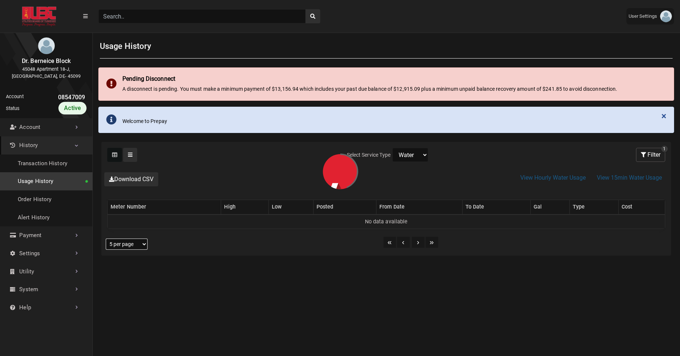
select select "25 per page"
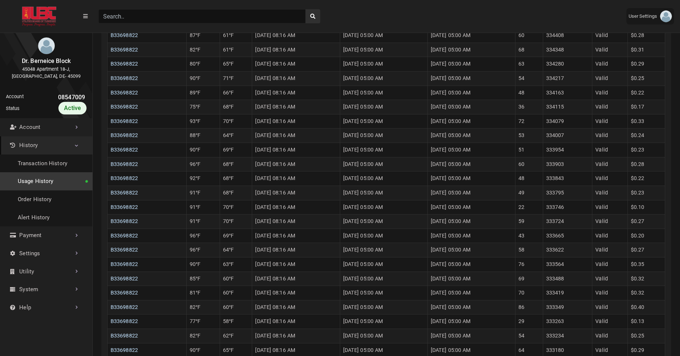
scroll to position [285, 0]
click at [540, 93] on td "48" at bounding box center [529, 91] width 27 height 14
click at [538, 175] on td "48" at bounding box center [529, 177] width 27 height 14
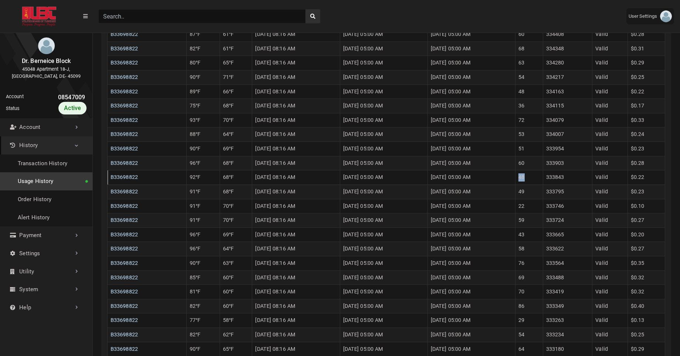
click at [538, 175] on td "48" at bounding box center [529, 177] width 27 height 14
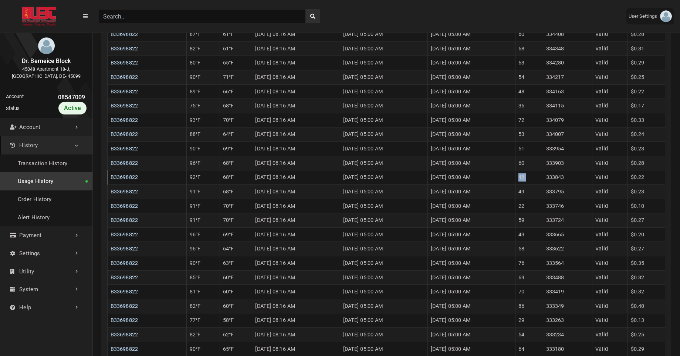
click at [538, 175] on td "48" at bounding box center [529, 177] width 27 height 14
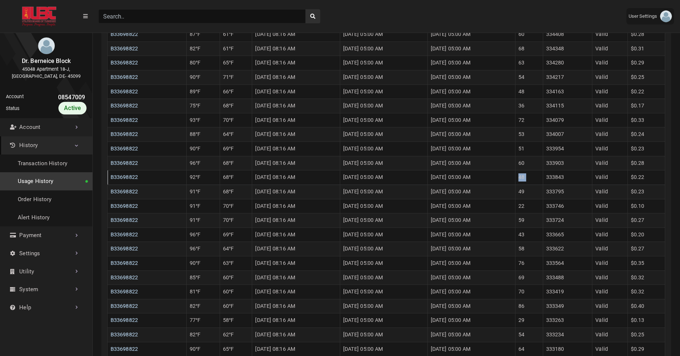
click at [538, 175] on td "48" at bounding box center [529, 177] width 27 height 14
click at [539, 164] on td "60" at bounding box center [529, 163] width 27 height 14
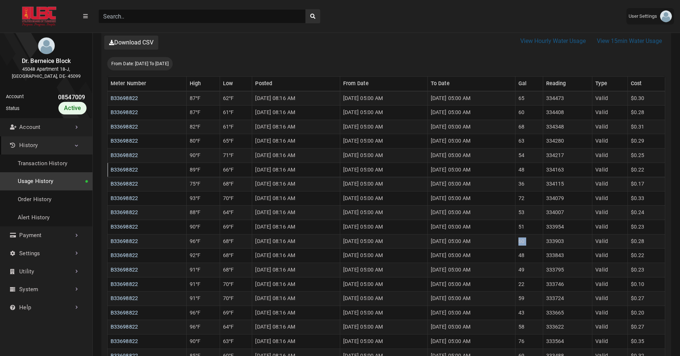
scroll to position [204, 0]
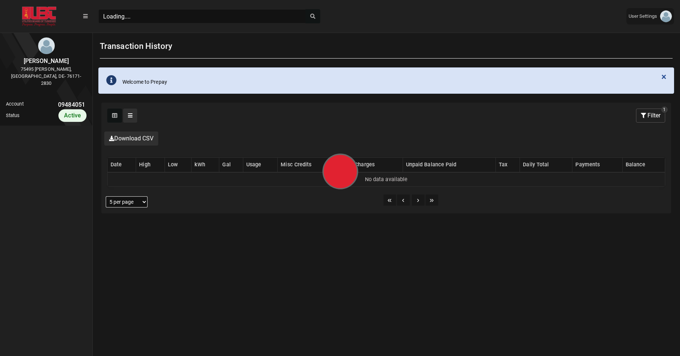
scroll to position [3, 0]
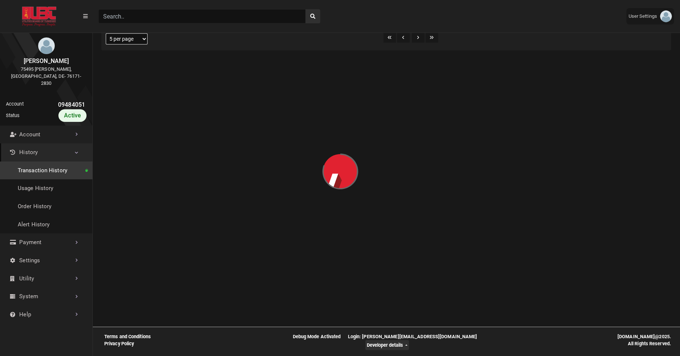
select select "25 per page"
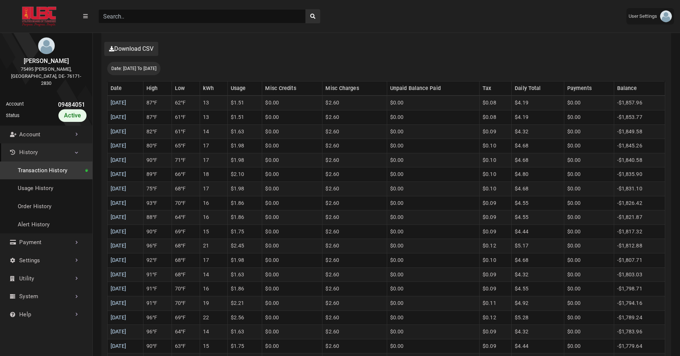
scroll to position [185, 0]
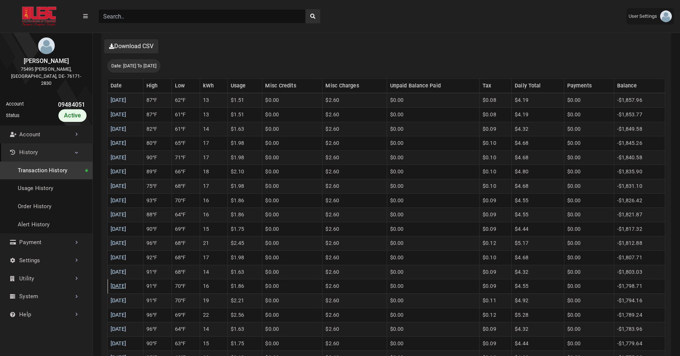
click at [127, 285] on link "09/15/2025" at bounding box center [119, 286] width 16 height 6
click at [127, 273] on link "09/16/2025" at bounding box center [119, 272] width 16 height 6
click at [127, 258] on link "09/17/2025" at bounding box center [119, 257] width 16 height 6
click at [127, 245] on link "09/18/2025" at bounding box center [119, 243] width 16 height 6
click at [127, 228] on link "09/19/2025" at bounding box center [119, 229] width 16 height 6
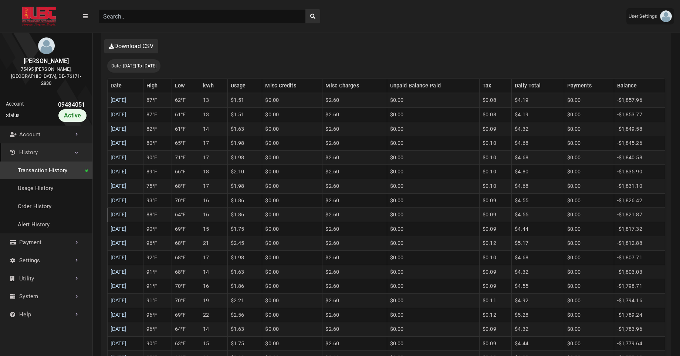
click at [127, 213] on link "09/20/2025" at bounding box center [119, 214] width 16 height 6
click at [127, 202] on link "09/21/2025" at bounding box center [119, 200] width 16 height 6
click at [127, 186] on link "09/22/2025" at bounding box center [119, 186] width 16 height 6
click at [127, 173] on link "09/23/2025" at bounding box center [119, 171] width 16 height 6
click at [127, 159] on link "09/24/2025" at bounding box center [119, 157] width 16 height 6
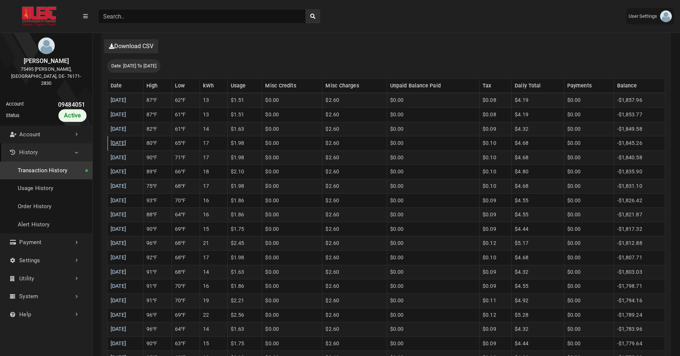
click at [127, 144] on link "09/25/2025" at bounding box center [119, 143] width 16 height 6
click at [127, 130] on link "09/26/2025" at bounding box center [119, 129] width 16 height 6
click at [127, 115] on link "09/27/2025" at bounding box center [119, 114] width 16 height 6
click at [127, 101] on link "09/28/2025" at bounding box center [119, 100] width 16 height 6
click at [226, 255] on td "17" at bounding box center [214, 257] width 28 height 14
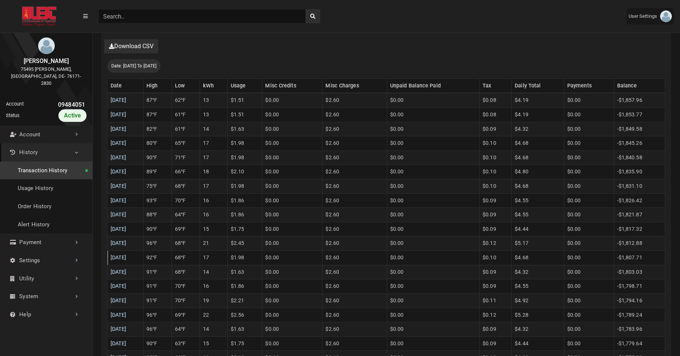
click at [226, 255] on td "17" at bounding box center [214, 257] width 28 height 14
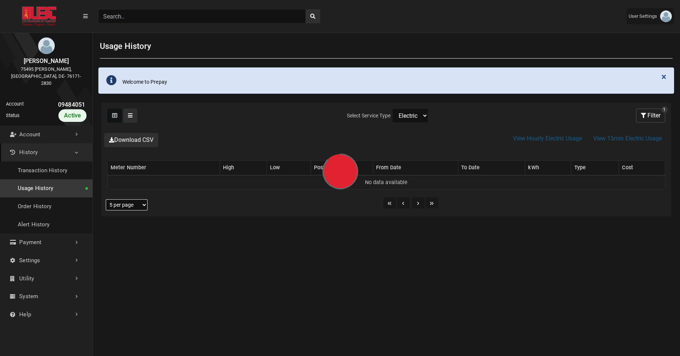
select select "25 per page"
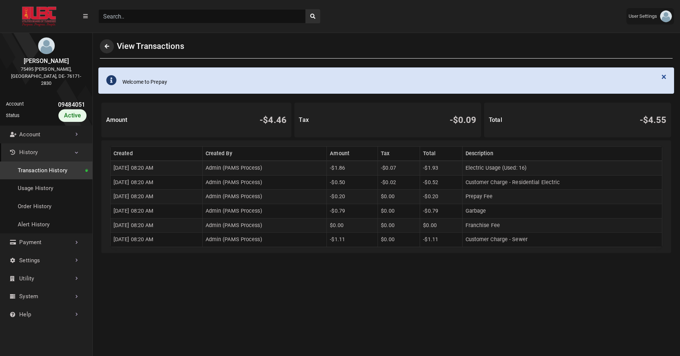
scroll to position [2, 0]
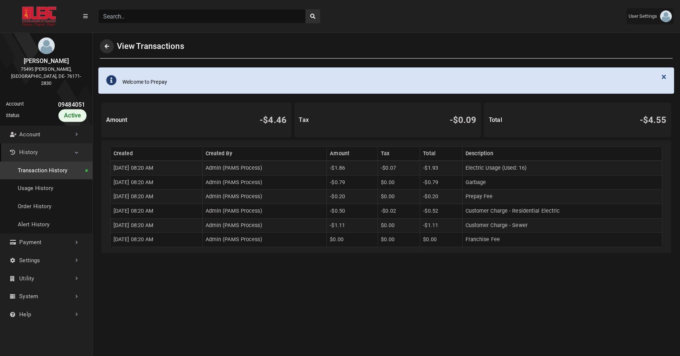
scroll to position [2, 0]
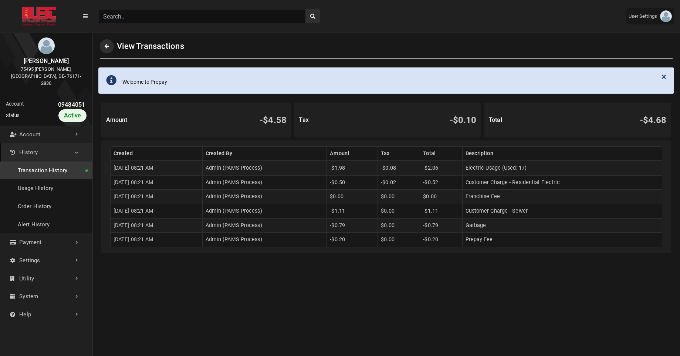
scroll to position [2, 0]
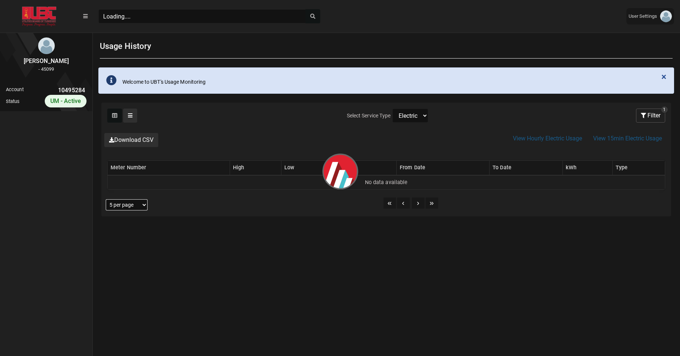
scroll to position [3, 0]
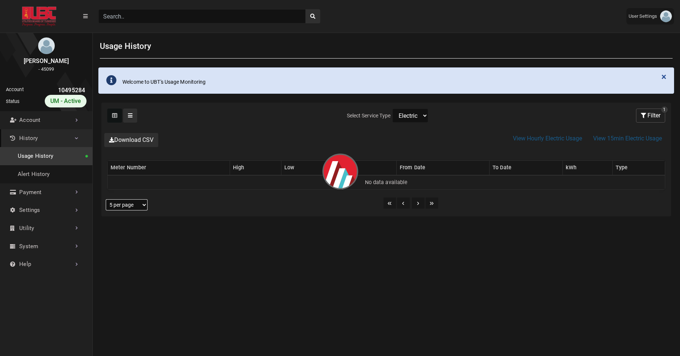
select select "25 per page"
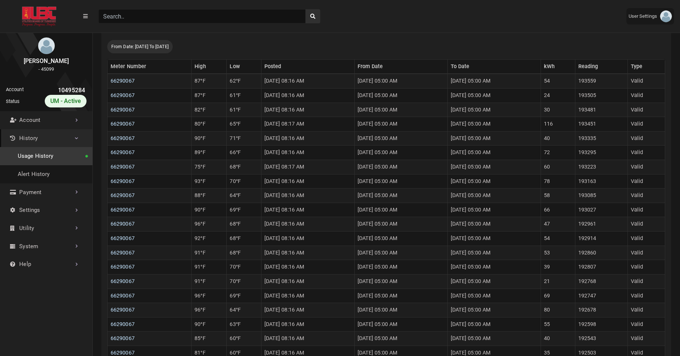
scroll to position [218, 0]
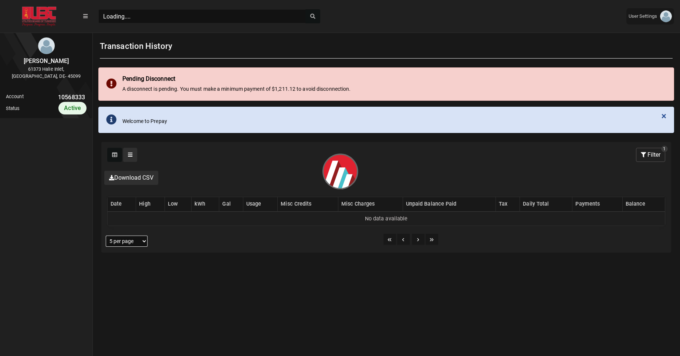
scroll to position [3, 0]
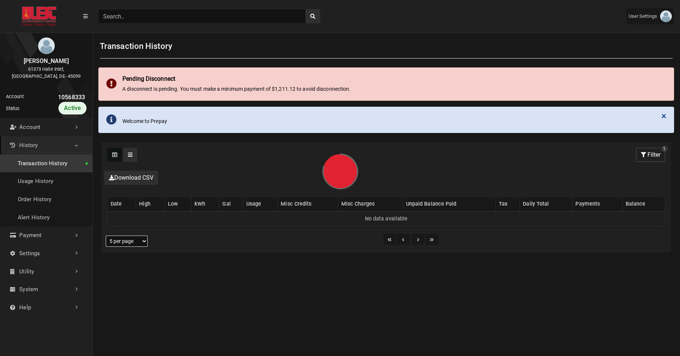
select select "25 per page"
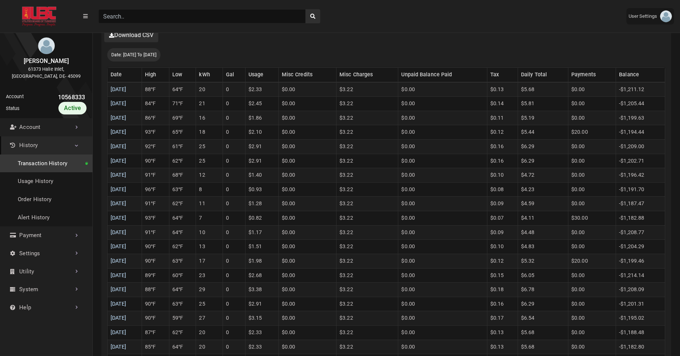
scroll to position [240, 0]
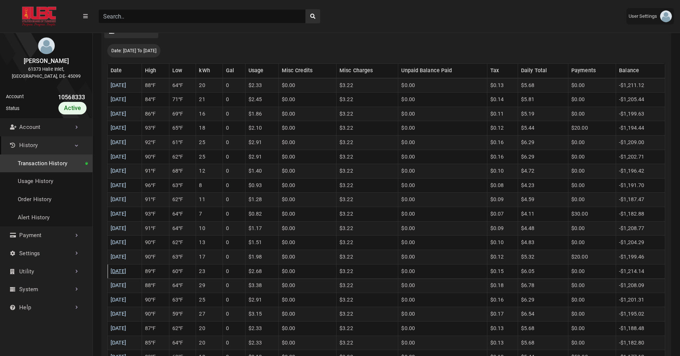
click at [122, 272] on link "09/15/2025" at bounding box center [119, 271] width 16 height 6
click at [127, 258] on link "09/16/2025" at bounding box center [119, 256] width 16 height 6
click at [127, 245] on link "09/17/2025" at bounding box center [119, 242] width 16 height 6
click at [127, 229] on link "09/18/2025" at bounding box center [119, 228] width 16 height 6
click at [127, 214] on link "09/19/2025" at bounding box center [119, 214] width 16 height 6
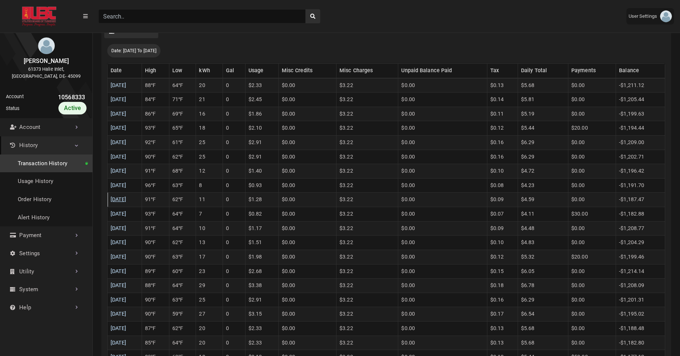
click at [127, 199] on link "09/20/2025" at bounding box center [119, 199] width 16 height 6
click at [127, 185] on link "09/21/2025" at bounding box center [119, 185] width 16 height 6
click at [127, 170] on link "09/22/2025" at bounding box center [119, 171] width 16 height 6
click at [127, 156] on link "09/23/2025" at bounding box center [119, 157] width 16 height 6
click at [127, 141] on link "09/24/2025" at bounding box center [119, 142] width 16 height 6
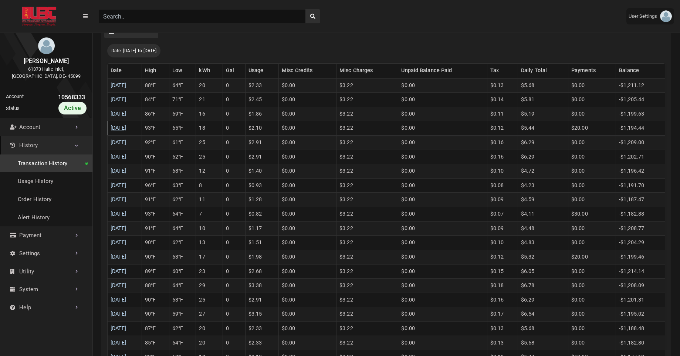
click at [127, 125] on link "09/25/2025" at bounding box center [119, 128] width 16 height 6
click at [127, 114] on link "09/26/2025" at bounding box center [119, 114] width 16 height 6
click at [127, 100] on link "09/27/2025" at bounding box center [119, 99] width 16 height 6
click at [127, 86] on link "09/28/2025" at bounding box center [119, 85] width 16 height 6
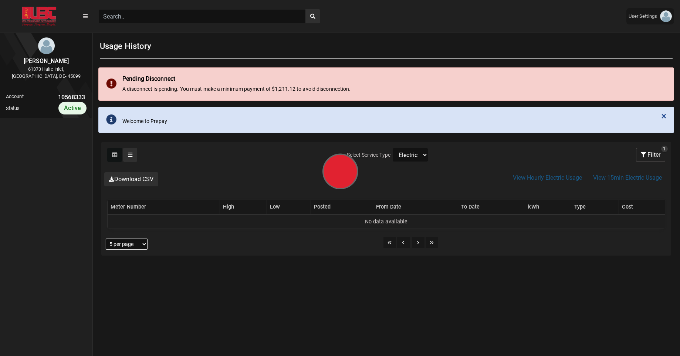
scroll to position [2, 0]
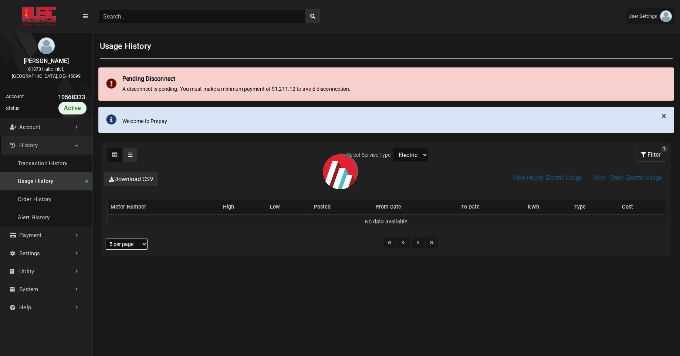
select select "25 per page"
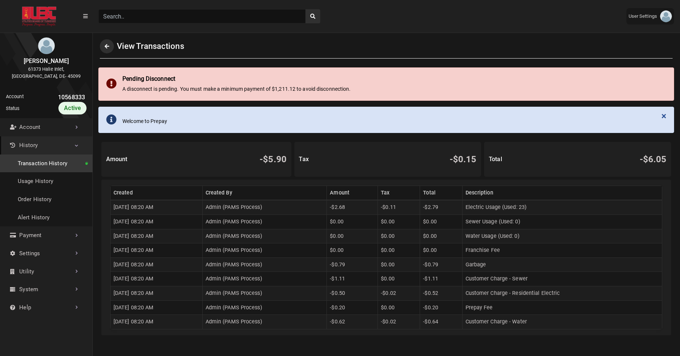
scroll to position [2, 0]
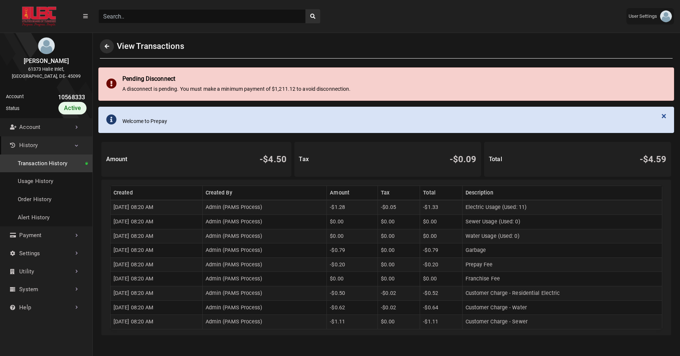
scroll to position [2, 0]
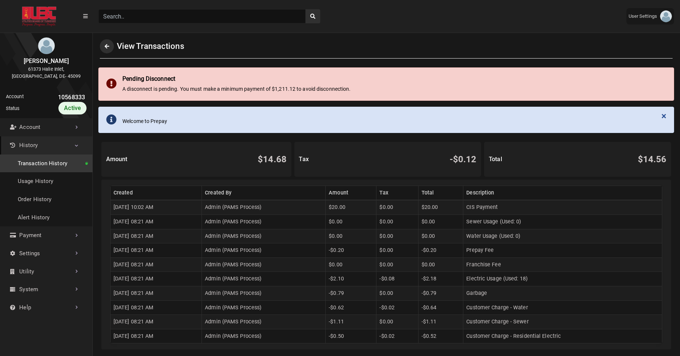
scroll to position [2, 0]
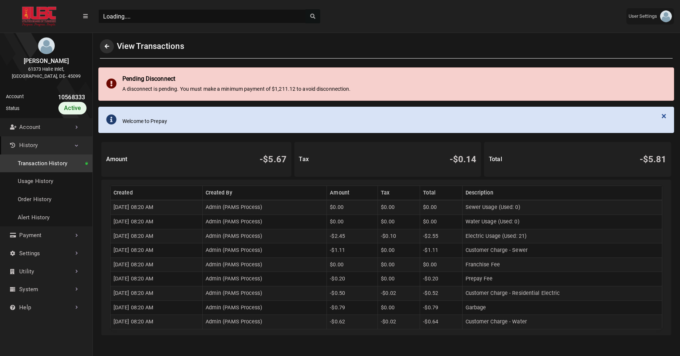
scroll to position [2, 0]
